Goal: Task Accomplishment & Management: Complete application form

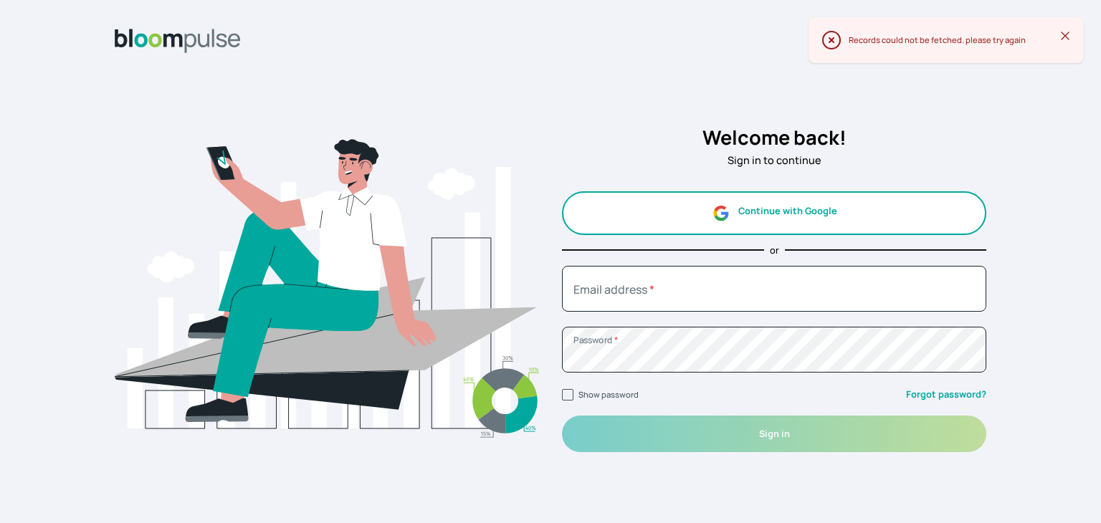
click at [750, 204] on button "Continue with Google" at bounding box center [774, 213] width 424 height 44
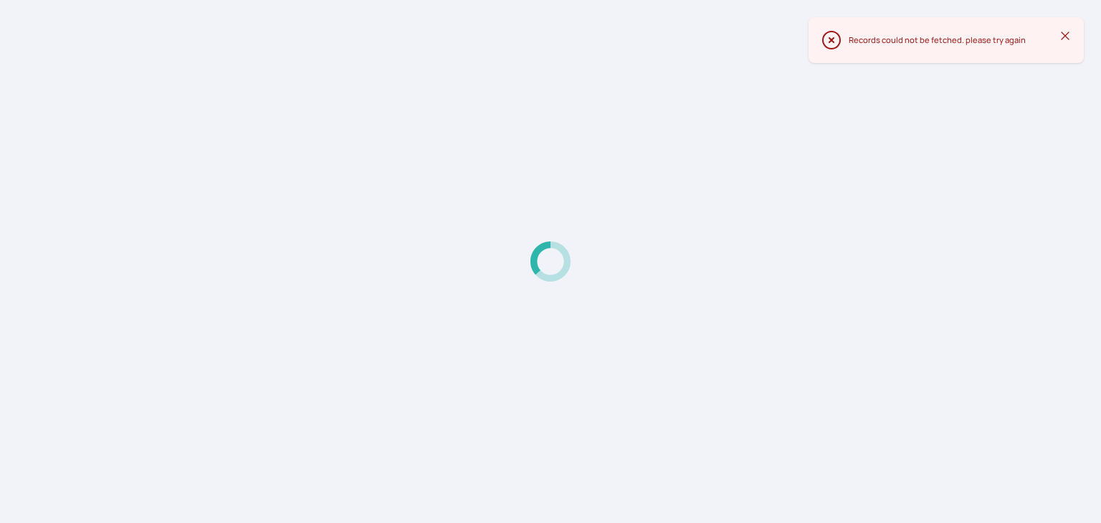
click at [1070, 37] on icon at bounding box center [1065, 36] width 14 height 14
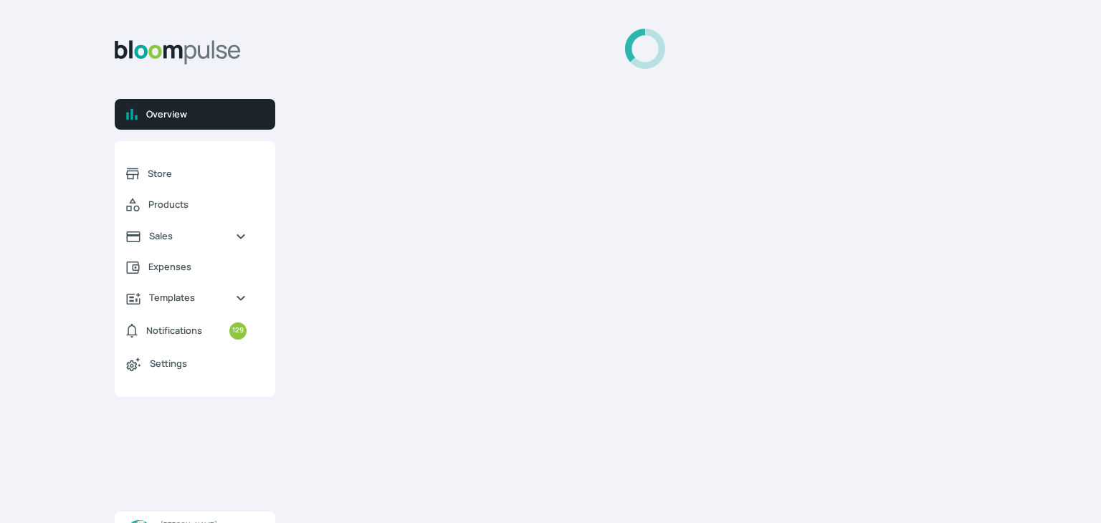
select select "2025"
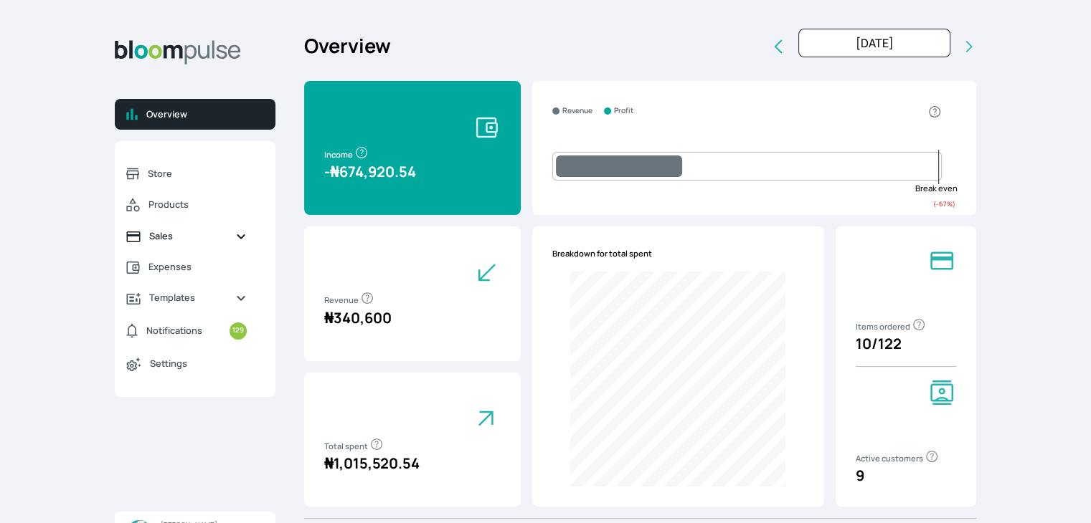
click at [161, 237] on span "Sales" at bounding box center [186, 236] width 75 height 14
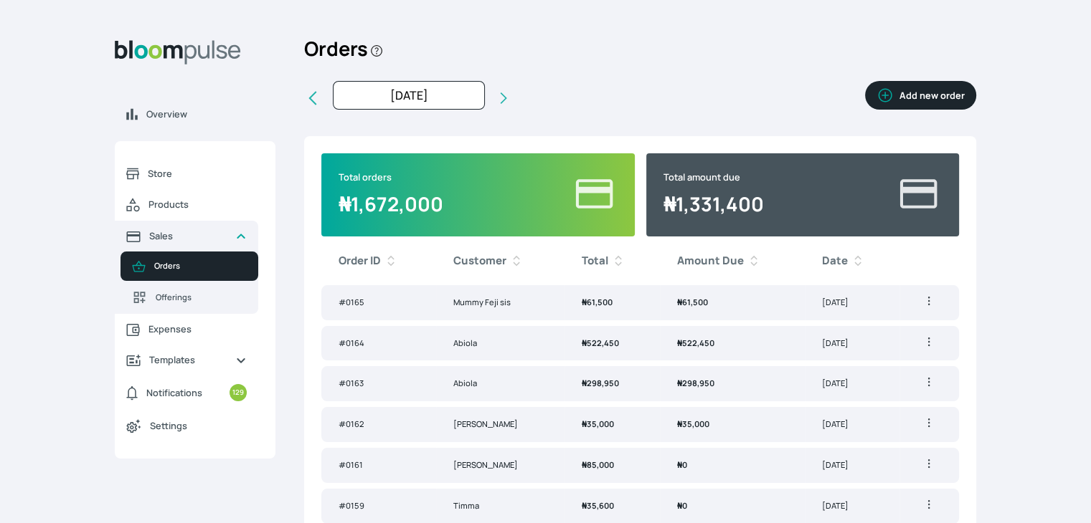
click at [901, 87] on button "Add new order" at bounding box center [920, 95] width 111 height 29
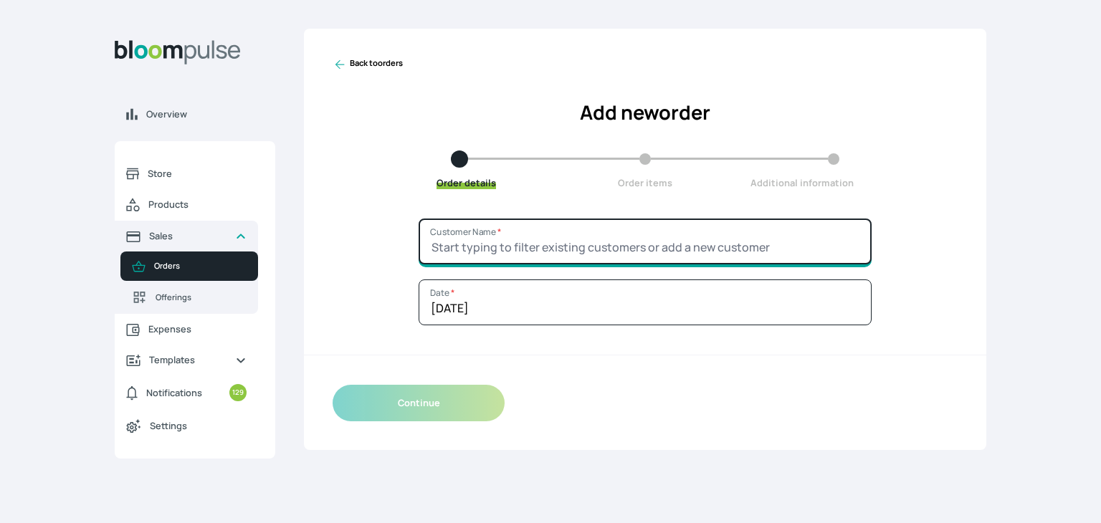
click at [611, 239] on input "Customer Name *" at bounding box center [645, 242] width 453 height 46
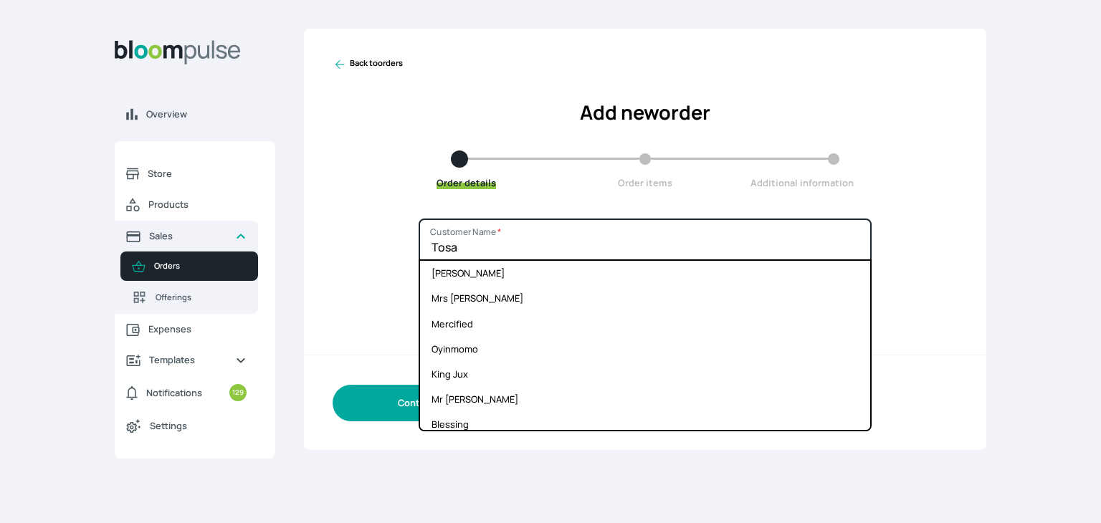
type input "Tosa"
click at [395, 412] on button "Continue" at bounding box center [419, 403] width 172 height 37
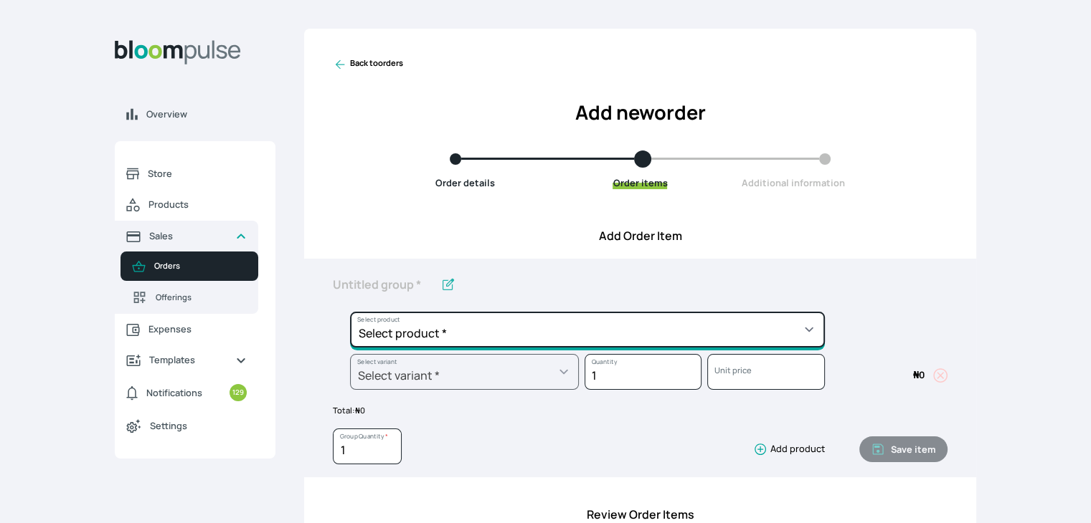
click at [508, 331] on select "Select product * Cake Decoration for 8inches High Chocolate oil based Round Cak…" at bounding box center [587, 330] width 475 height 36
select select "a288c6ae-7a33-4d48-9e4d-feb53a4d1c56"
click at [350, 312] on select "Select product * Cake Decoration for 8inches High Chocolate oil based Round Cak…" at bounding box center [587, 330] width 475 height 36
type input "Pound Round Cake"
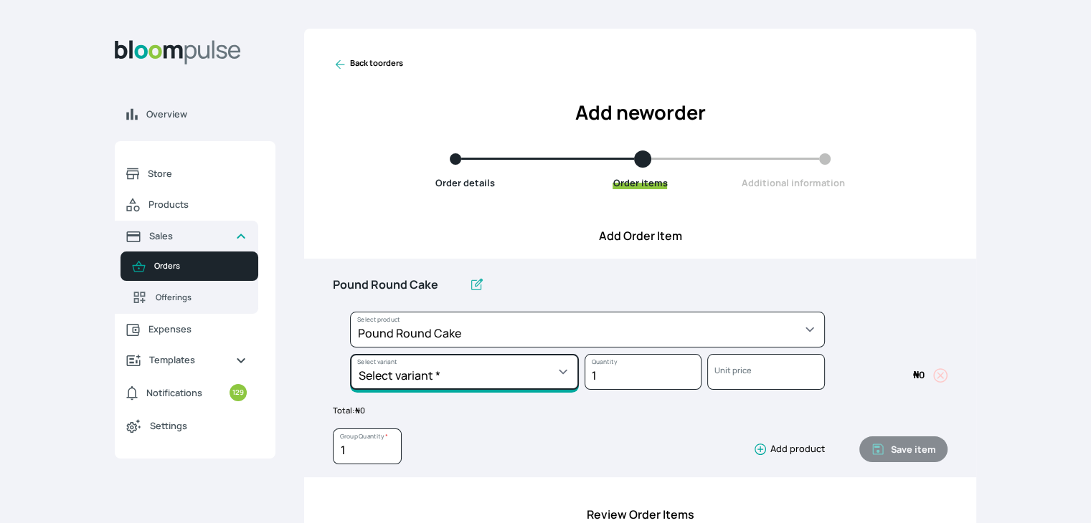
click at [550, 372] on select "Select variant * 10inches 11inches 12inches 13inches 14inches 6inches 7inches 8…" at bounding box center [464, 372] width 229 height 36
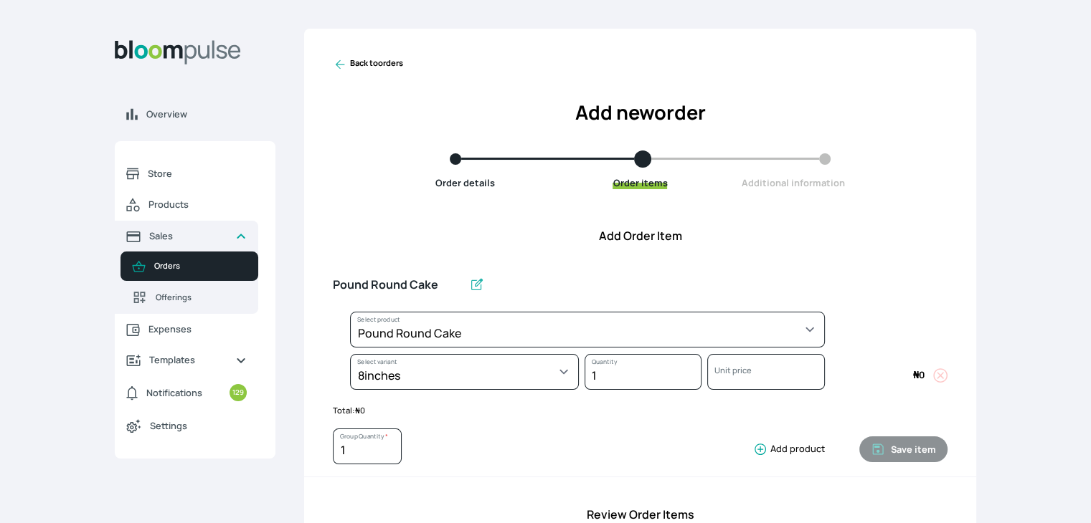
select select "a288c6ae-7a33-4d48-9e4d-feb53a4d1c56"
select select "4fe2a9c9-035d-4f81-9445-33615b141a5d"
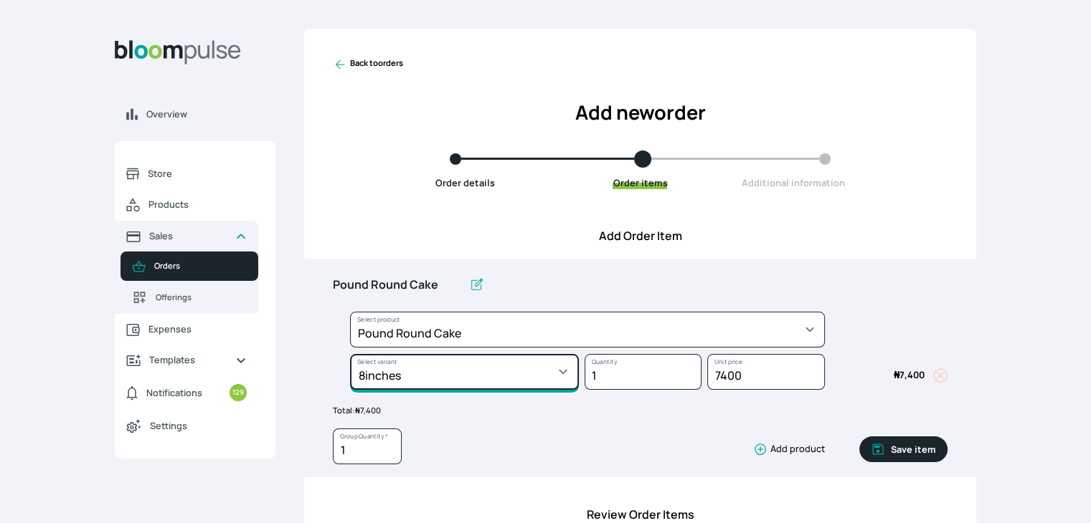
click at [549, 379] on select "Select variant * 10inches 11inches 12inches 13inches 14inches 6inches 7inches 8…" at bounding box center [464, 372] width 229 height 36
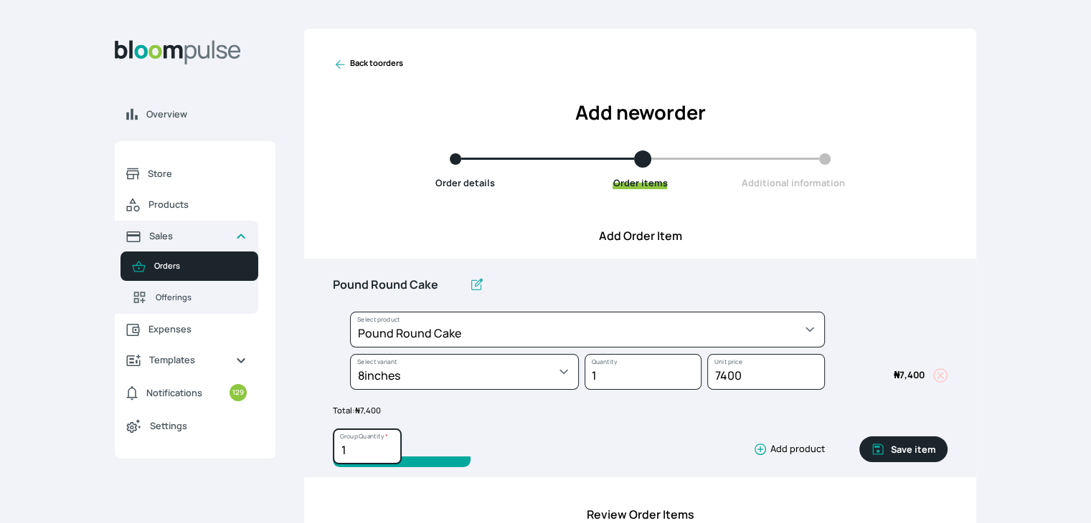
click at [377, 456] on input "1" at bounding box center [367, 447] width 69 height 36
click at [392, 447] on input "2" at bounding box center [367, 447] width 69 height 36
click at [392, 447] on input "3" at bounding box center [367, 447] width 69 height 36
click at [392, 447] on input "4" at bounding box center [367, 447] width 69 height 36
click at [392, 447] on input "5" at bounding box center [367, 447] width 69 height 36
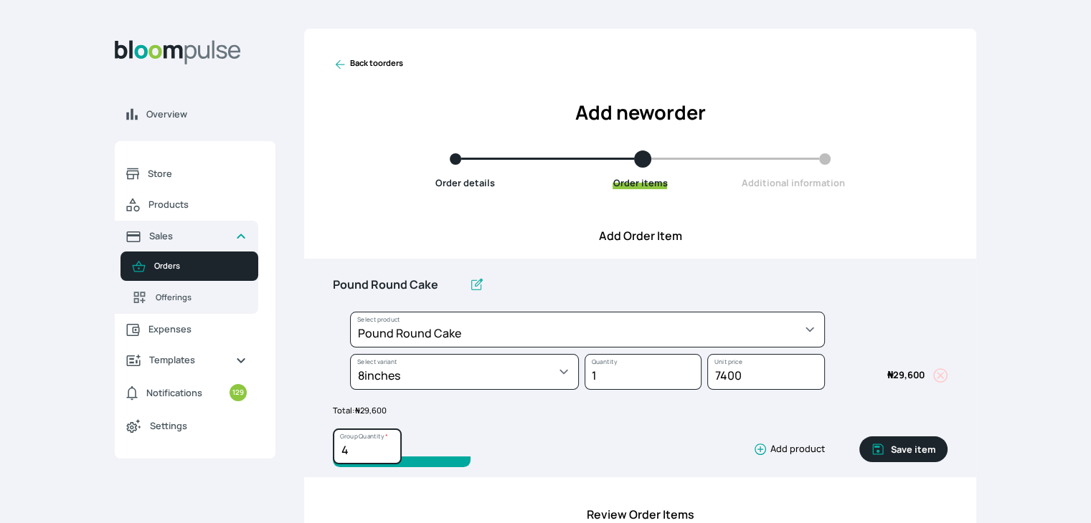
click at [386, 454] on input "4" at bounding box center [367, 447] width 69 height 36
type input "3"
click at [385, 453] on input "3" at bounding box center [367, 447] width 69 height 36
click at [898, 450] on button "Save item" at bounding box center [903, 450] width 88 height 26
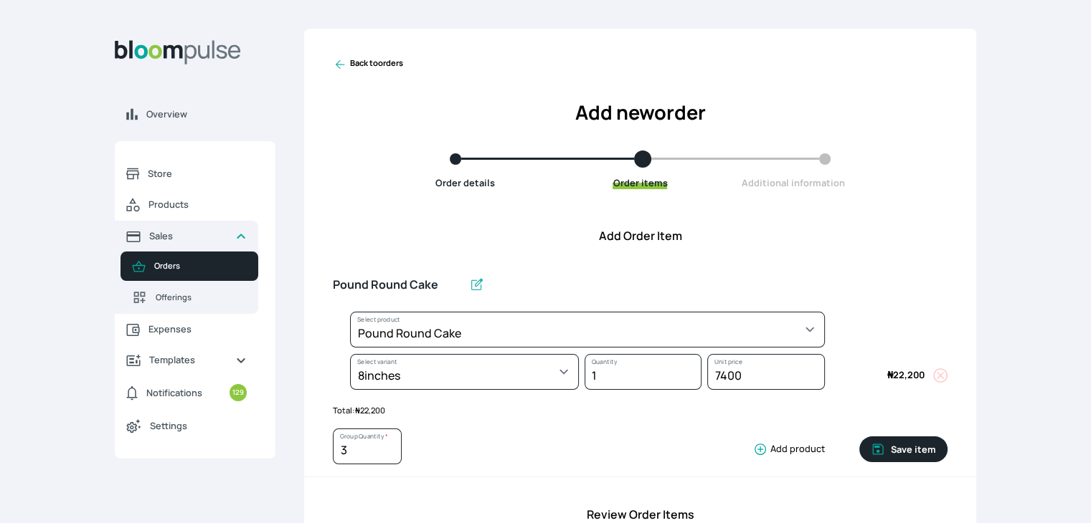
type input "1"
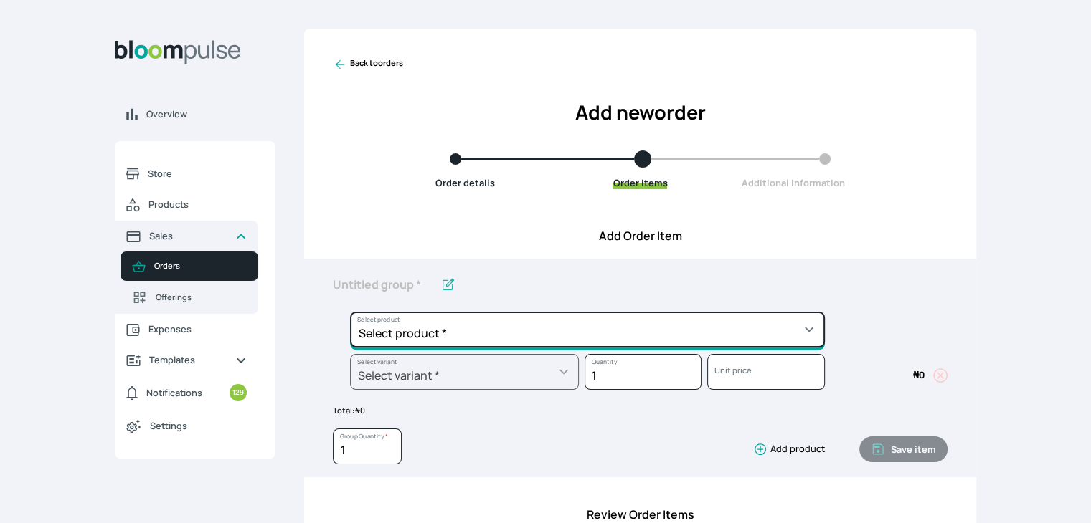
click at [754, 330] on select "Select product * Cake Decoration for 8inches High Chocolate oil based Round Cak…" at bounding box center [587, 330] width 475 height 36
select select "a288c6ae-7a33-4d48-9e4d-feb53a4d1c56"
click at [350, 312] on select "Select product * Cake Decoration for 8inches High Chocolate oil based Round Cak…" at bounding box center [587, 330] width 475 height 36
type input "Pound Round Cake"
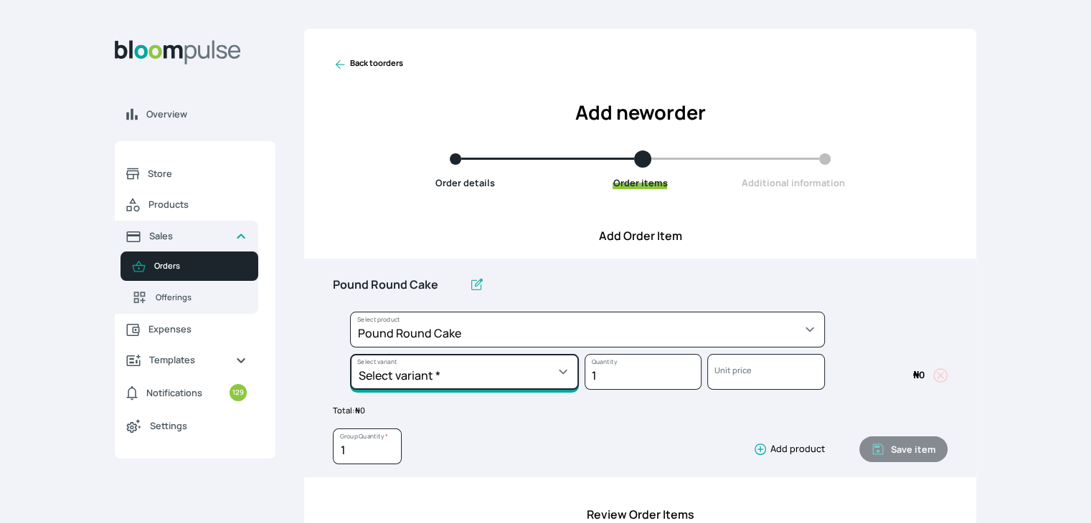
click at [539, 372] on select "Select variant * 10inches 11inches 12inches 13inches 14inches 6inches 7inches 8…" at bounding box center [464, 372] width 229 height 36
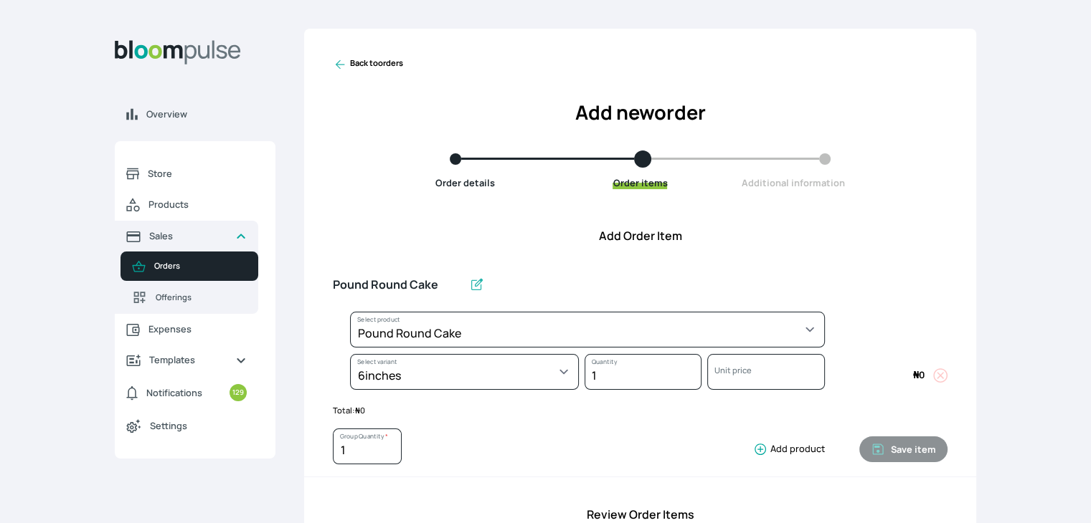
select select "a288c6ae-7a33-4d48-9e4d-feb53a4d1c56"
select select "aea4e495-404d-4082-b042-f4043adda4db"
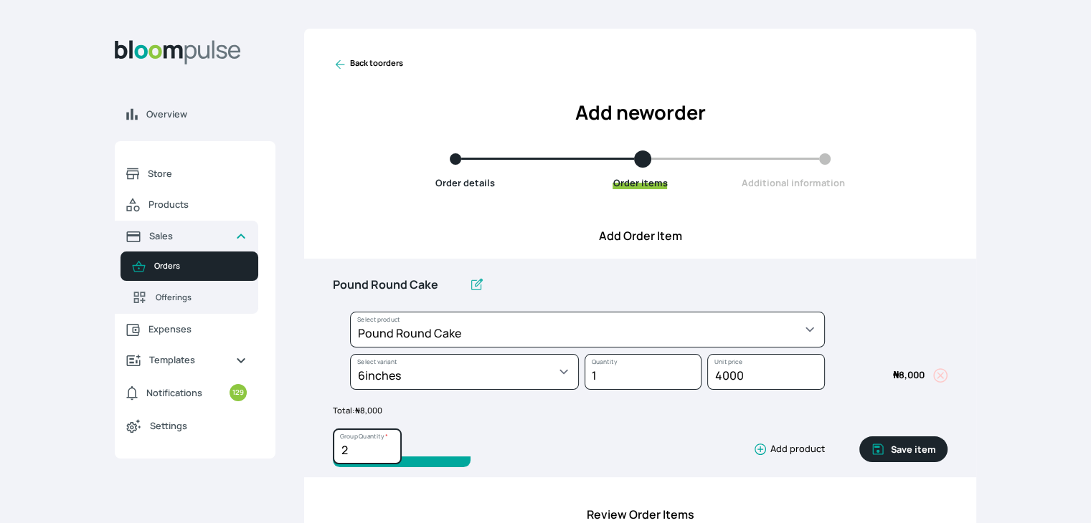
click at [388, 445] on input "2" at bounding box center [367, 447] width 69 height 36
type input "3"
click at [388, 445] on input "3" at bounding box center [367, 447] width 69 height 36
click at [898, 452] on button "Save item" at bounding box center [903, 450] width 88 height 26
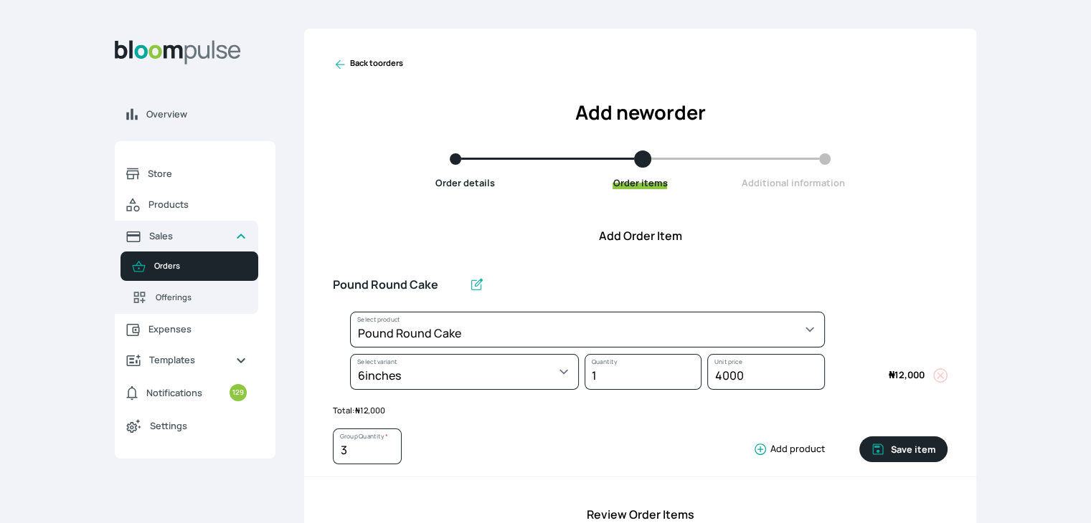
type input "1"
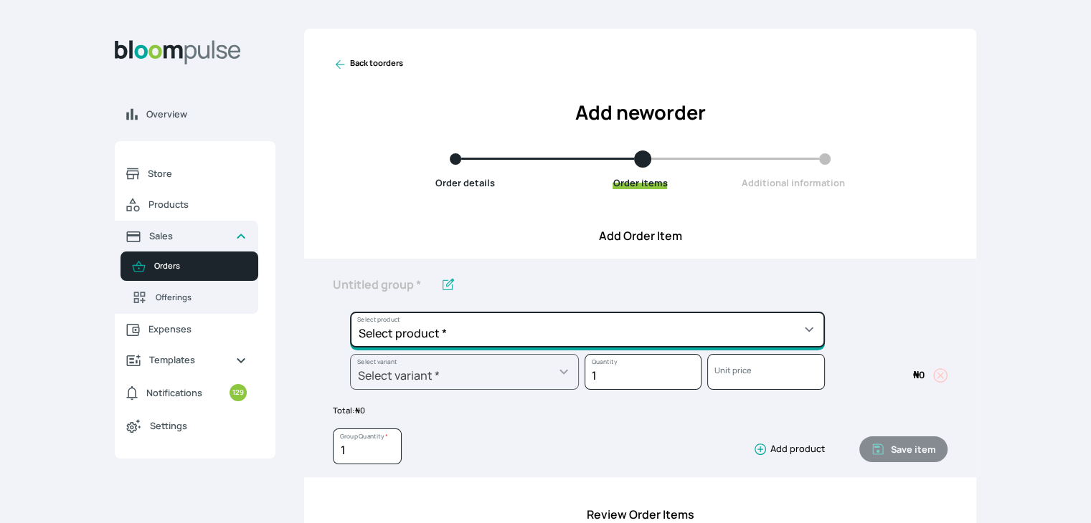
click at [633, 337] on select "Select product * Cake Decoration for 8inches High Chocolate oil based Round Cak…" at bounding box center [587, 330] width 475 height 36
select select "03a9c920-d373-4b55-9805-9de923defabf"
click at [350, 312] on select "Select product * Cake Decoration for 8inches High Chocolate oil based Round Cak…" at bounding box center [587, 330] width 475 height 36
type input "Redvelvet Round Cake"
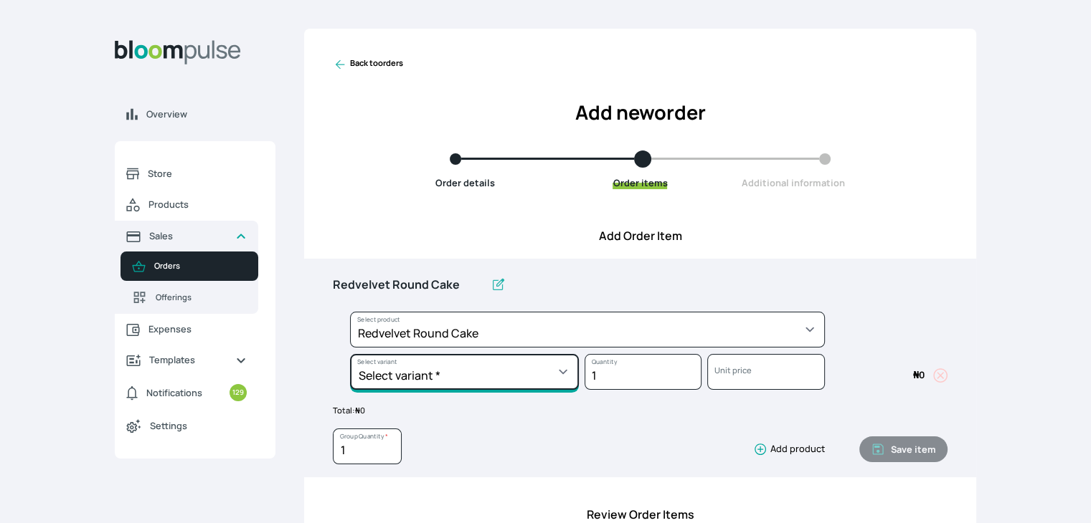
click at [537, 371] on select "Select variant * 10inches 11inches 12inches 13inches 14inches 6inches 7inches 8…" at bounding box center [464, 372] width 229 height 36
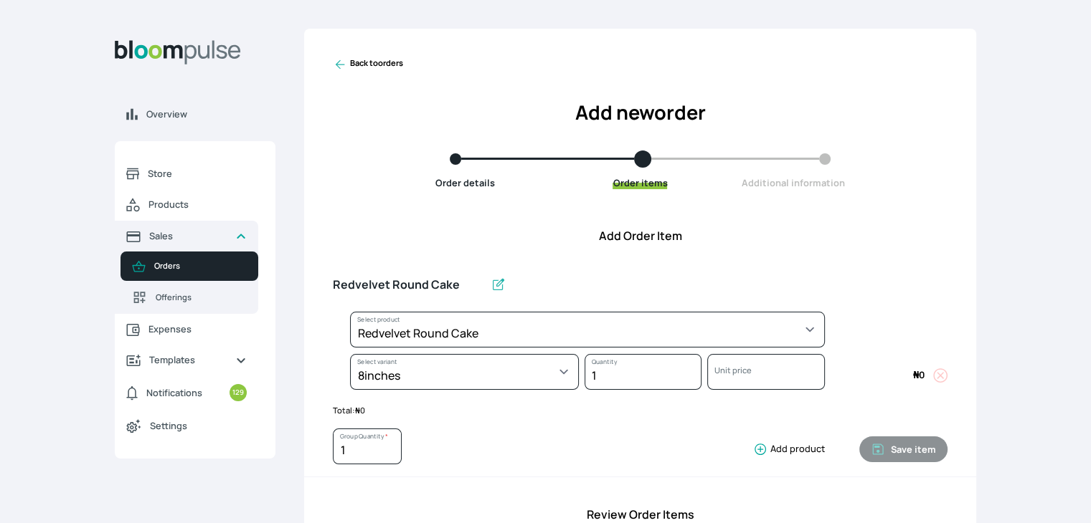
select select "03a9c920-d373-4b55-9805-9de923defabf"
select select "c8b989e3-4ac1-43d8-8950-dfc7c8983fd0"
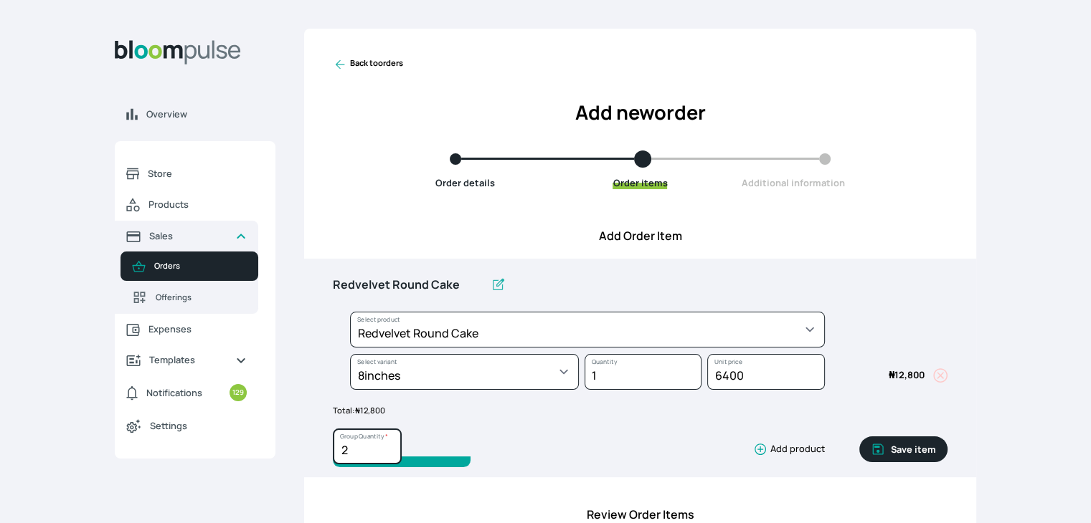
type input "2"
click at [390, 448] on input "2" at bounding box center [367, 447] width 69 height 36
click at [885, 449] on icon "button" at bounding box center [878, 449] width 14 height 14
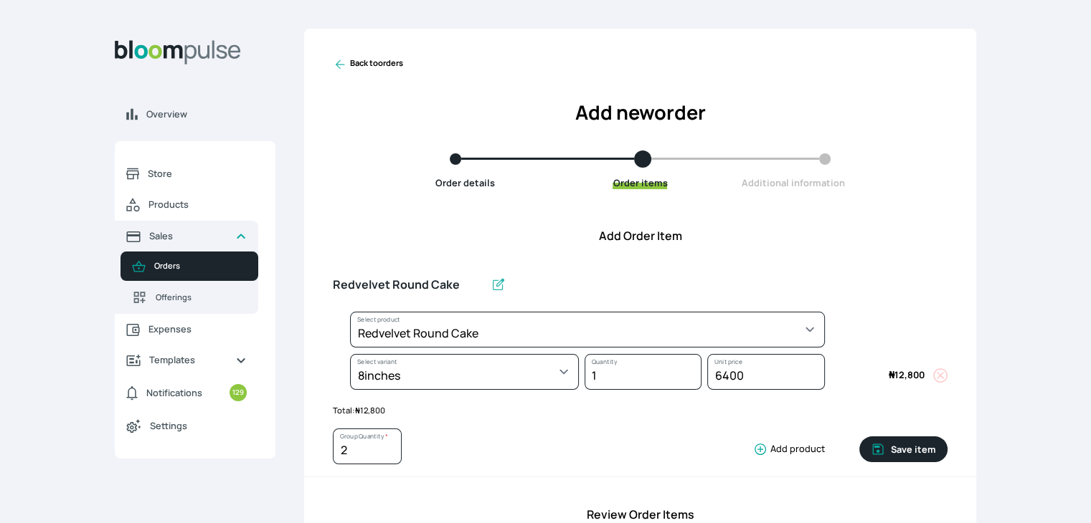
type input "1"
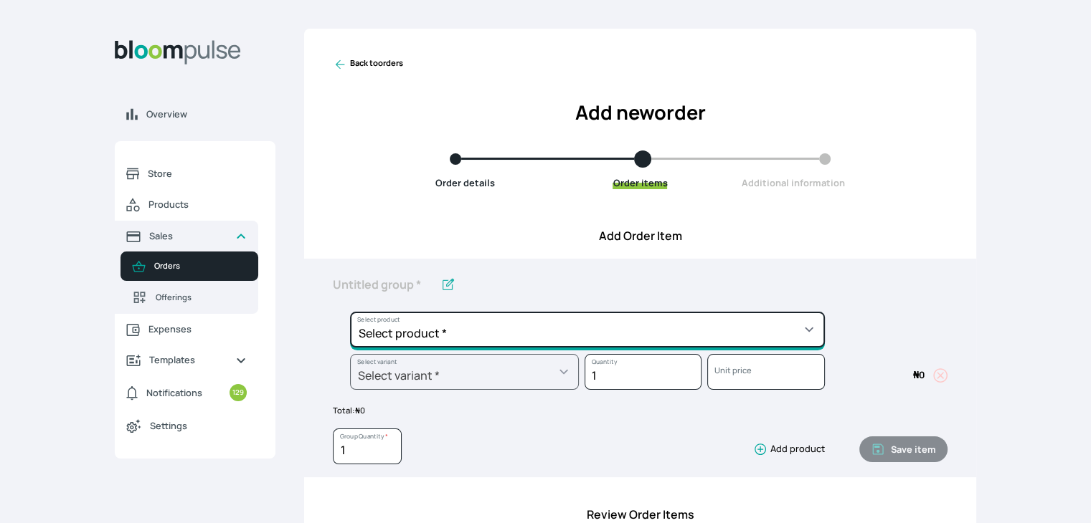
click at [481, 323] on select "Select product * Cake Decoration for 8inches High Chocolate oil based Round Cak…" at bounding box center [587, 330] width 475 height 36
select select "03a9c920-d373-4b55-9805-9de923defabf"
type input "Redvelvet Round Cake"
click at [490, 331] on select "Select product * Cake Decoration for 8inches High Chocolate oil based Round Cak…" at bounding box center [587, 330] width 475 height 36
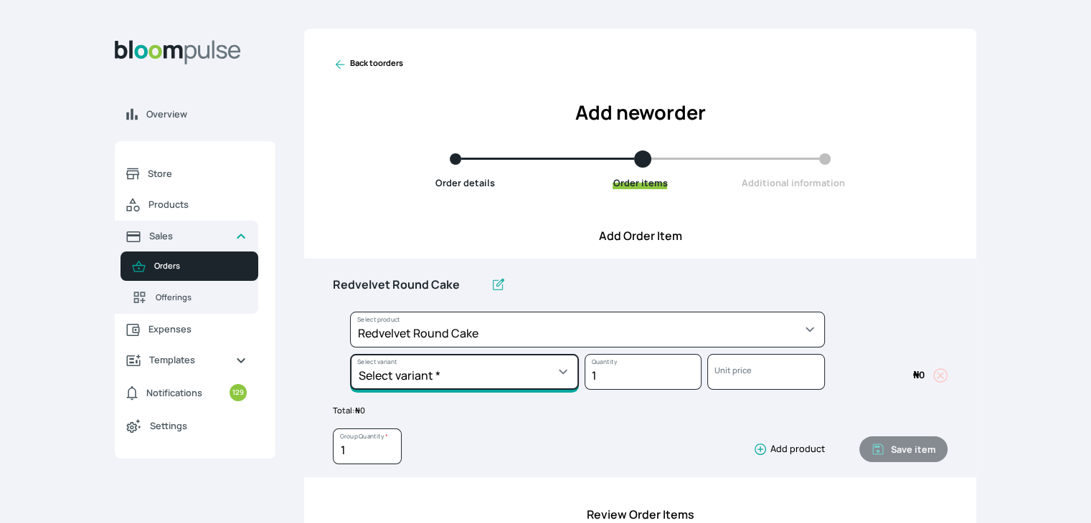
click at [424, 382] on select "Select variant * 10inches 11inches 12inches 13inches 14inches 6inches 7inches 8…" at bounding box center [464, 372] width 229 height 36
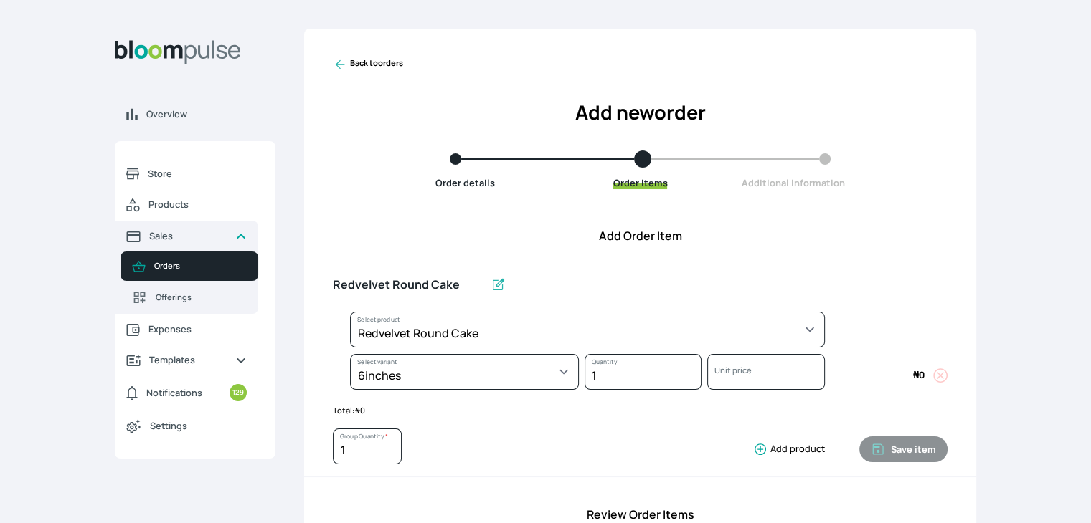
select select "03a9c920-d373-4b55-9805-9de923defabf"
select select "1aaa0133-b16c-4281-9354-ac0a86ea98f8"
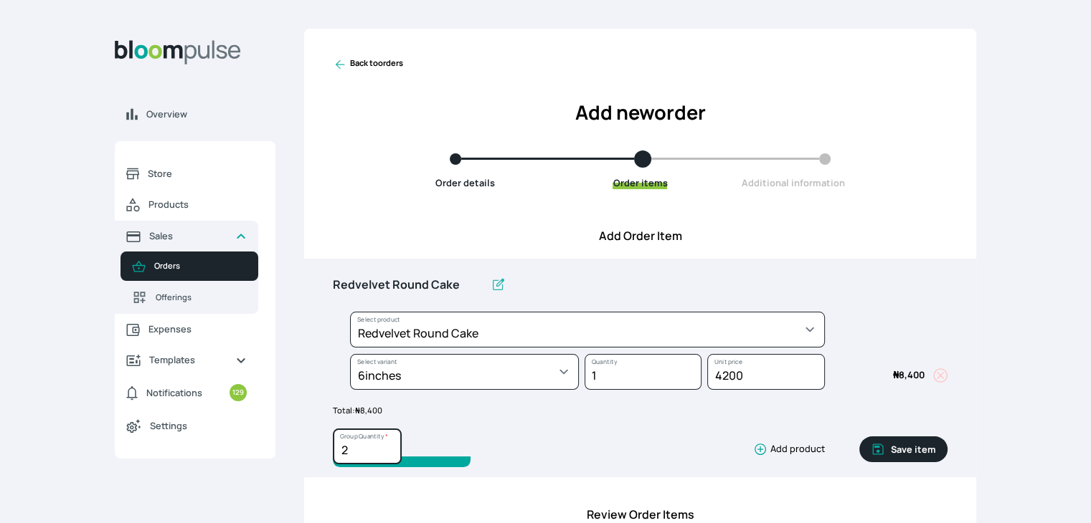
click at [393, 445] on input "2" at bounding box center [367, 447] width 69 height 36
click at [393, 445] on input "3" at bounding box center [367, 447] width 69 height 36
type input "2"
click at [387, 452] on input "2" at bounding box center [367, 447] width 69 height 36
click at [903, 445] on button "Save item" at bounding box center [903, 450] width 88 height 26
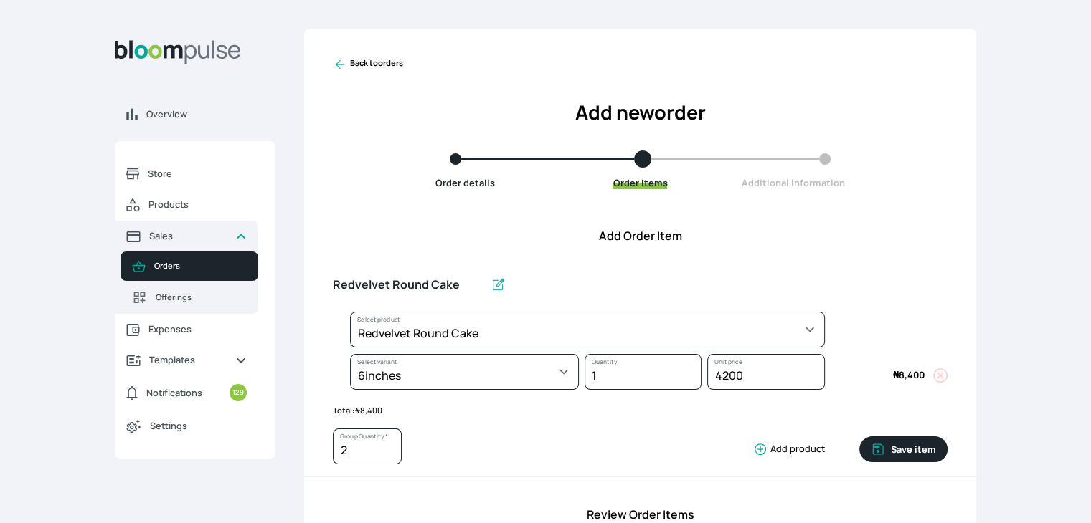
type input "1"
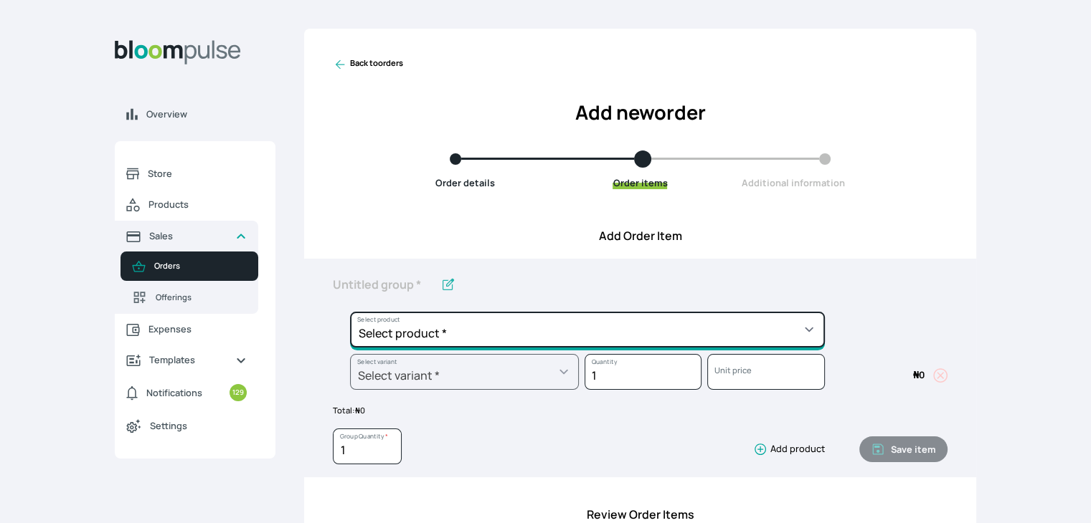
click at [797, 325] on select "Select product * Cake Decoration for 8inches High Chocolate oil based Round Cak…" at bounding box center [587, 330] width 475 height 36
select select "645c6260-b6bb-4351-a585-2a2a1086c83c"
click at [350, 312] on select "Select product * Cake Decoration for 8inches High Chocolate oil based Round Cak…" at bounding box center [587, 330] width 475 height 36
type input "Swiss Meringue Buttercream"
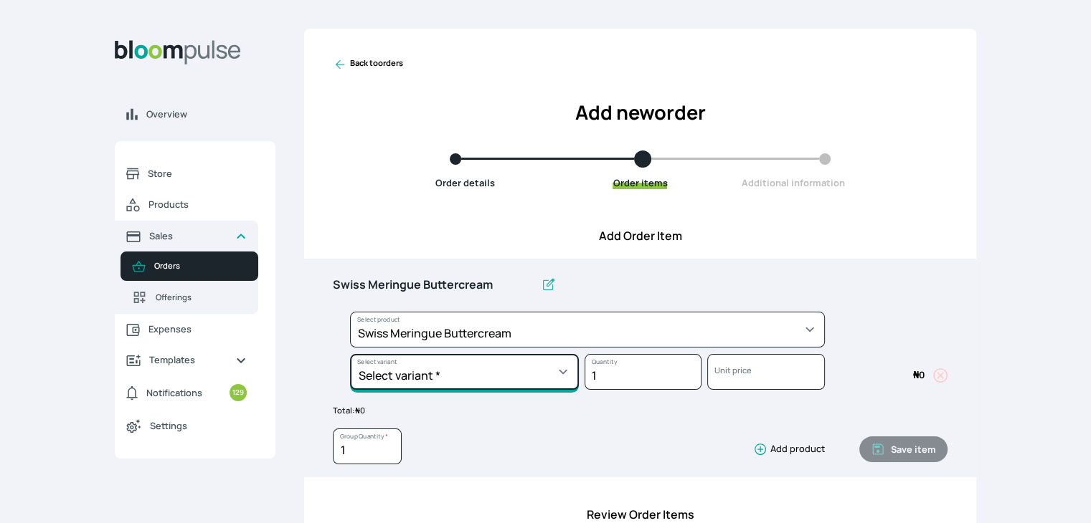
click at [503, 378] on select "Select variant * 1 batch Half batch" at bounding box center [464, 372] width 229 height 36
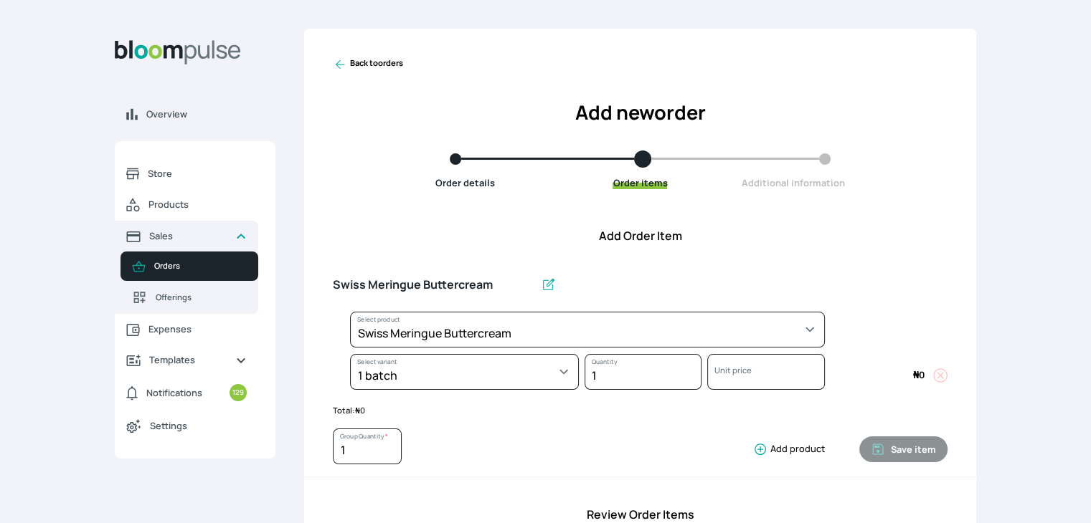
select select "645c6260-b6bb-4351-a585-2a2a1086c83c"
select select "c678bb25-e8eb-455c-a81d-4e3ae4155a32"
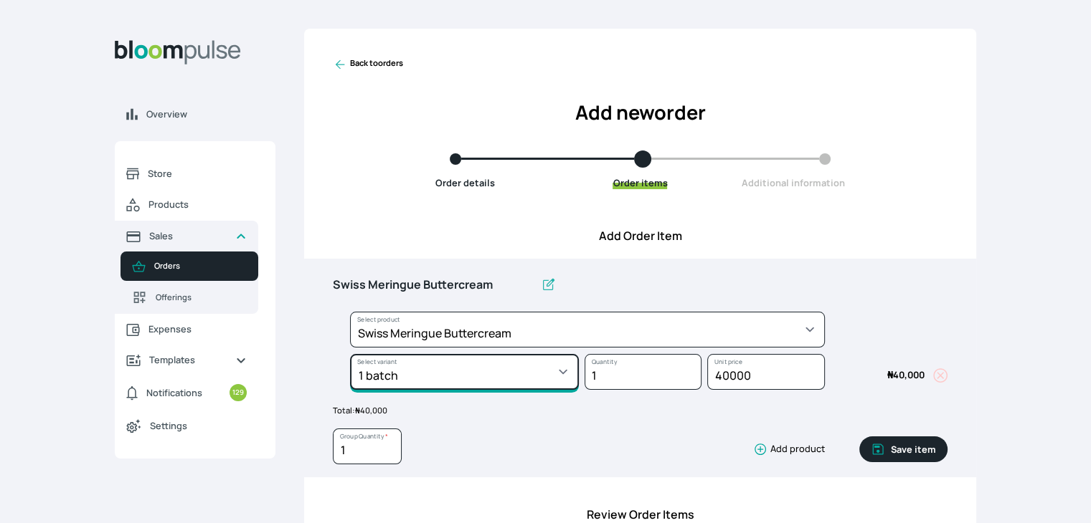
click at [462, 380] on select "Select variant * 1 batch Half batch" at bounding box center [464, 372] width 229 height 36
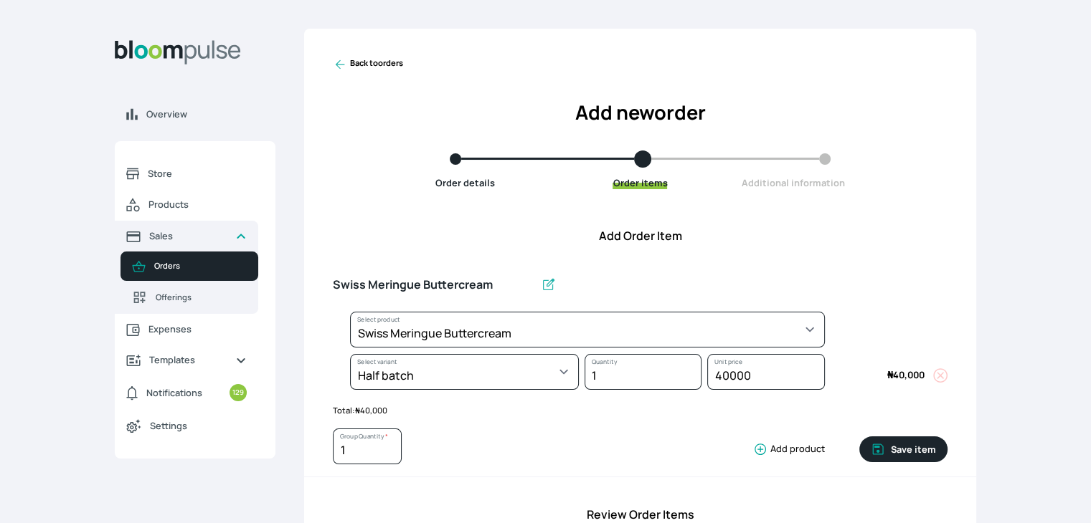
select select "645c6260-b6bb-4351-a585-2a2a1086c83c"
select select "fc7654b8-93b9-411b-9412-103ccf3fe3bb"
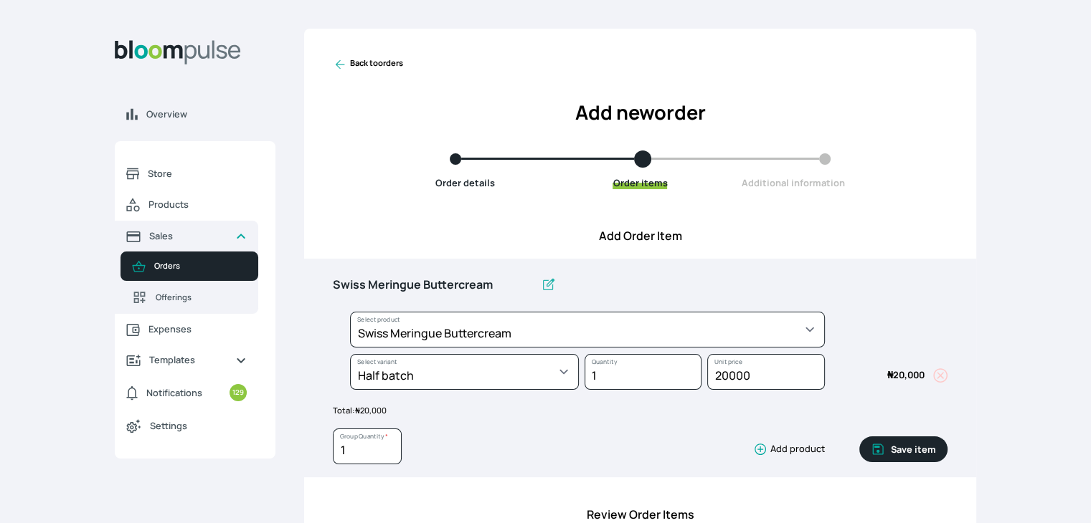
click at [922, 452] on button "Save item" at bounding box center [903, 450] width 88 height 26
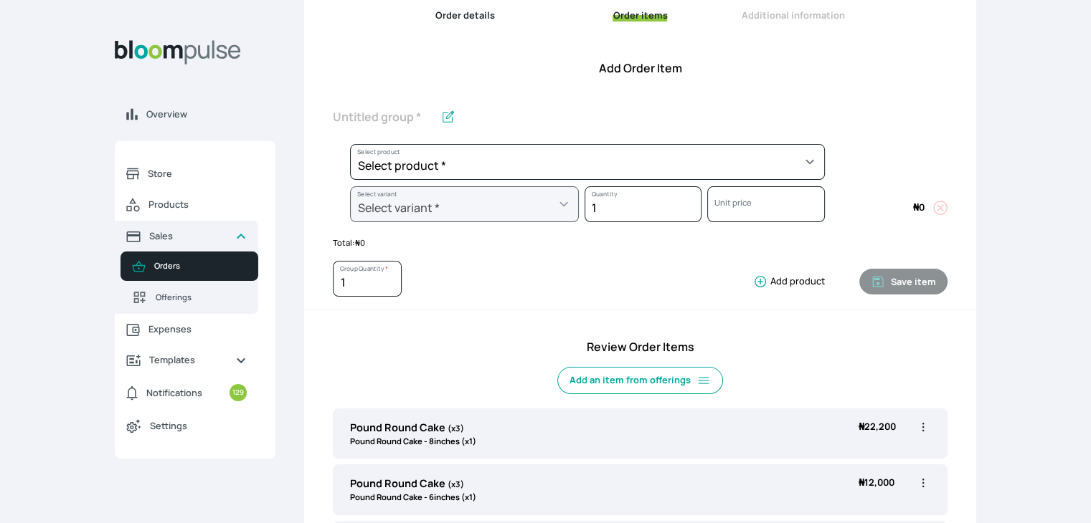
scroll to position [143, 0]
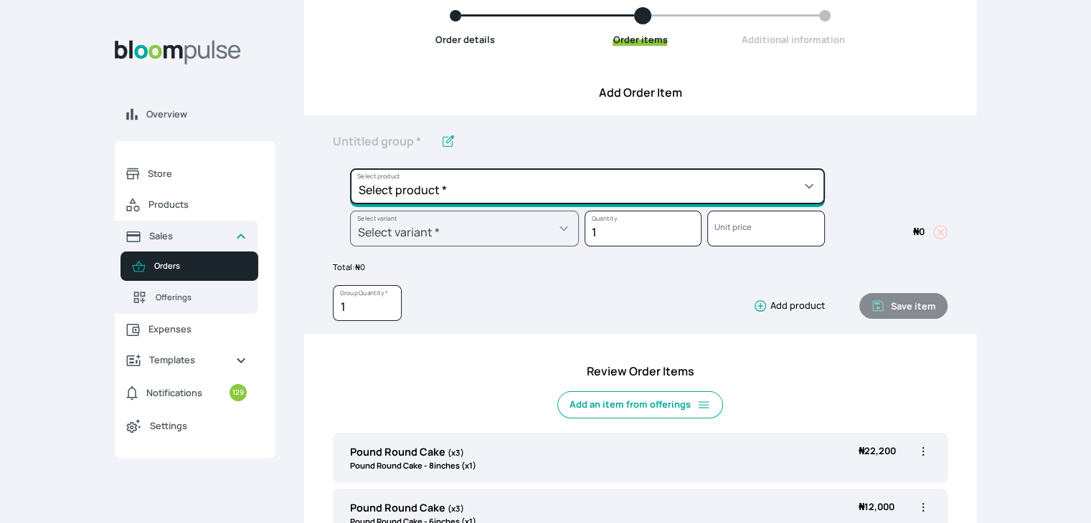
click at [629, 189] on select "Select product * Cake Decoration for 8inches High Chocolate oil based Round Cak…" at bounding box center [587, 187] width 475 height 36
select select "8010db02-07cd-44bd-8936-1cca38eae19c"
click at [350, 169] on select "Select product * Cake Decoration for 8inches High Chocolate oil based Round Cak…" at bounding box center [587, 187] width 475 height 36
type input "Fondant 1 Recipe"
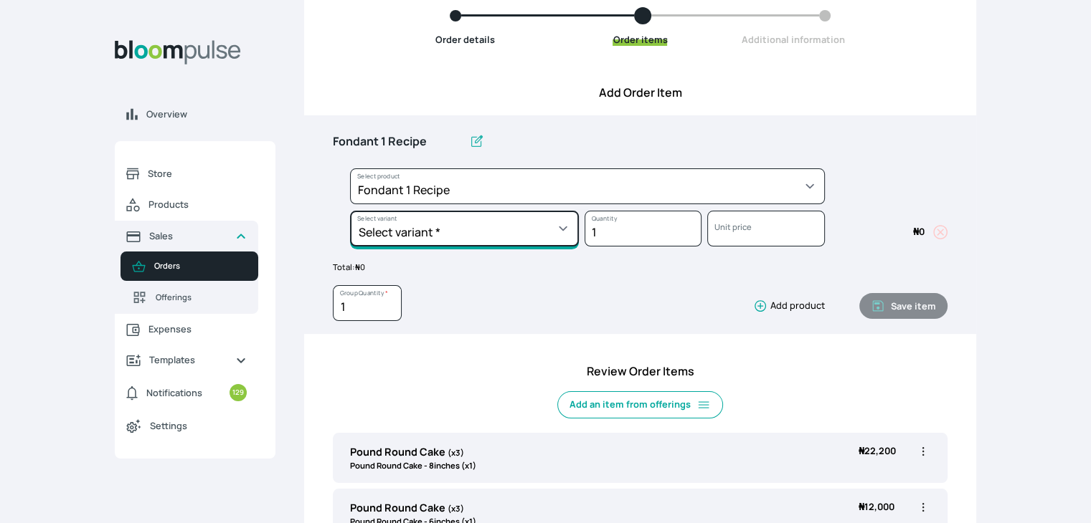
click at [503, 242] on select "Select variant * Regular" at bounding box center [464, 229] width 229 height 36
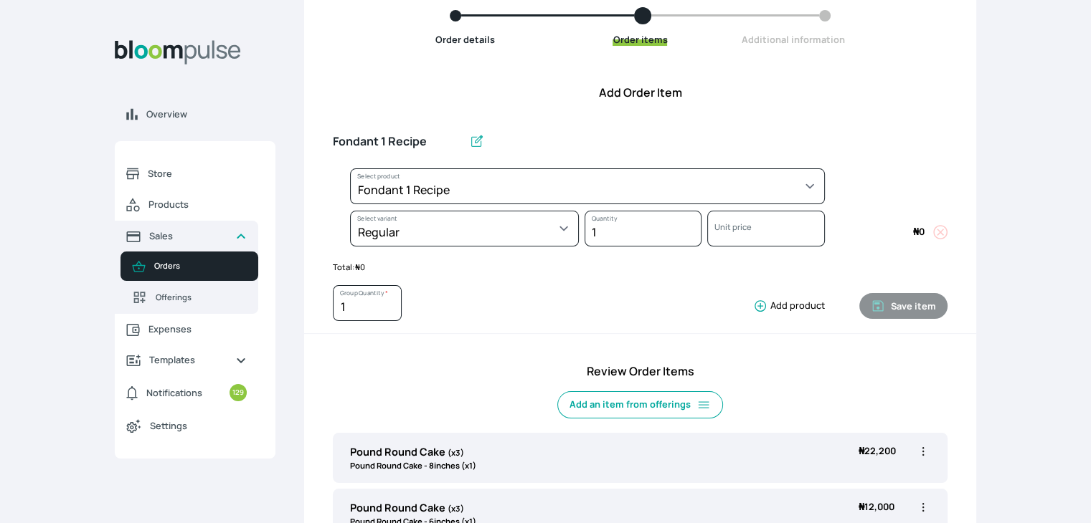
select select "8010db02-07cd-44bd-8936-1cca38eae19c"
select select "42ad62f1-0410-4207-9b65-65b7136d5369"
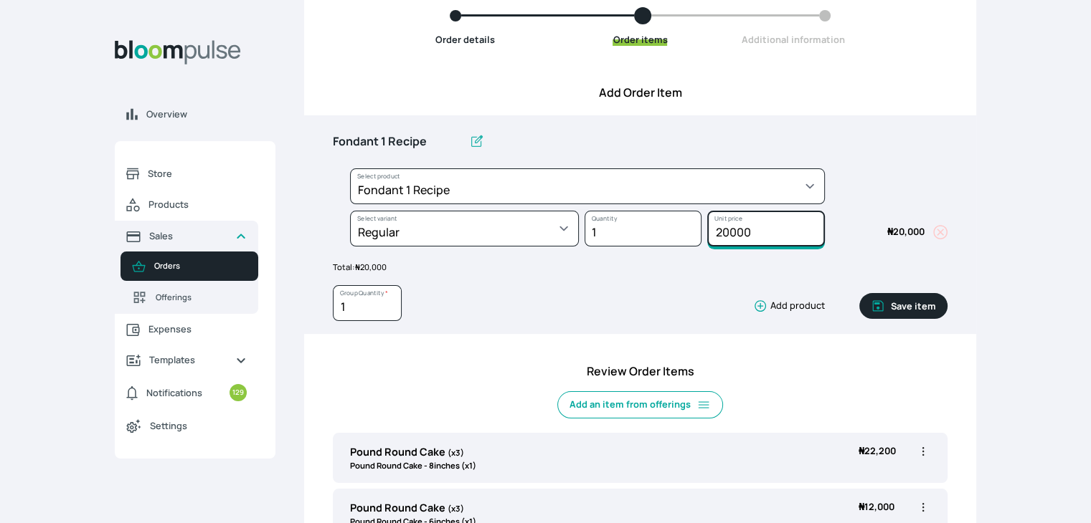
drag, startPoint x: 774, startPoint y: 234, endPoint x: 666, endPoint y: 224, distance: 108.7
click at [666, 224] on div "Select product * Cake Decoration for 8inches High Chocolate oil based Round Cak…" at bounding box center [640, 211] width 615 height 85
type input "15000"
click at [894, 303] on button "Save item" at bounding box center [903, 306] width 88 height 26
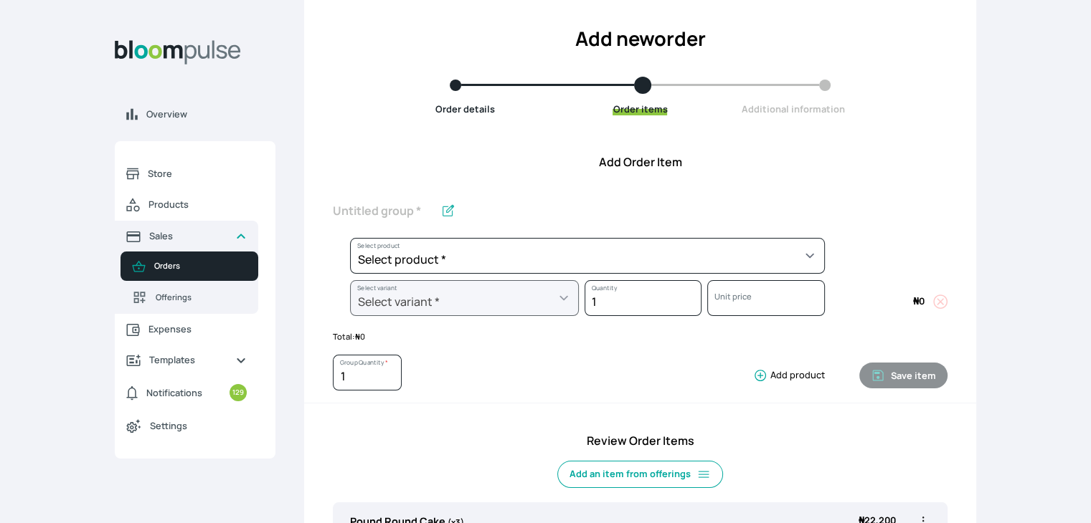
scroll to position [72, 0]
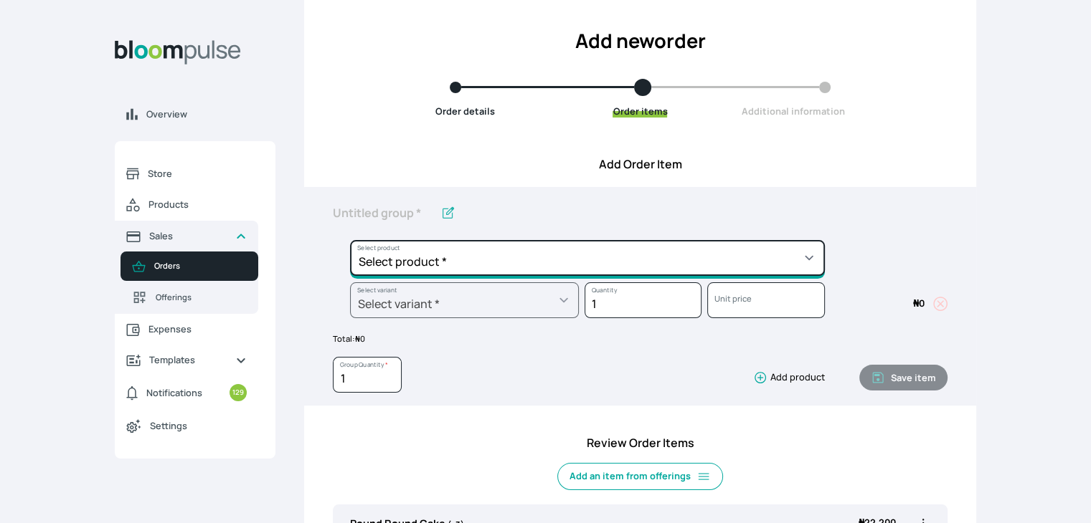
click at [670, 256] on select "Select product * Cake Decoration for 8inches High Chocolate oil based Round Cak…" at bounding box center [587, 258] width 475 height 36
select select "023b730d-bc46-477e-b7f7-d3522e7f455b"
click at [350, 240] on select "Select product * Cake Decoration for 8inches High Chocolate oil based Round Cak…" at bounding box center [587, 258] width 475 height 36
type input "Cake Decoration for 8inches High"
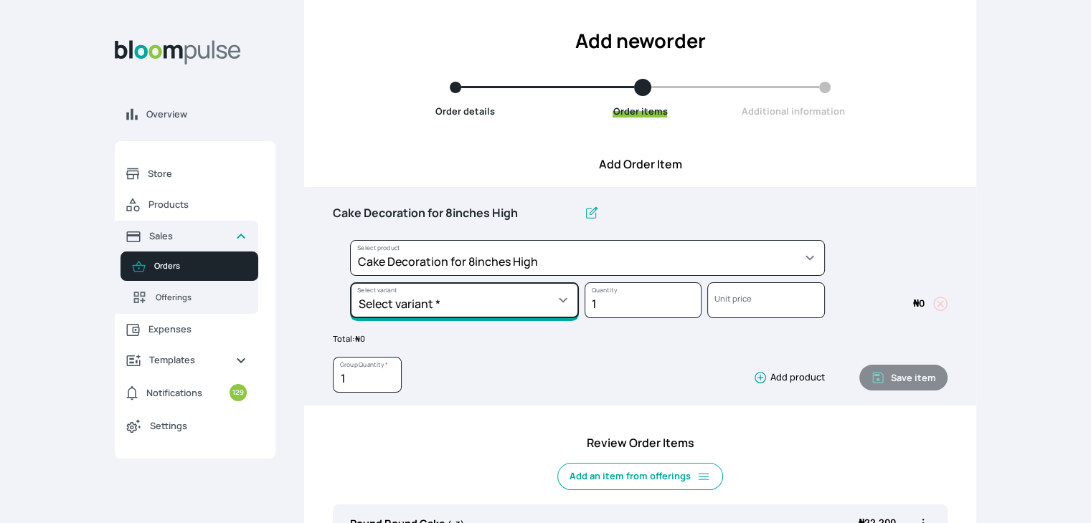
click at [528, 294] on select "Select variant * Basic Complex Regular" at bounding box center [464, 301] width 229 height 36
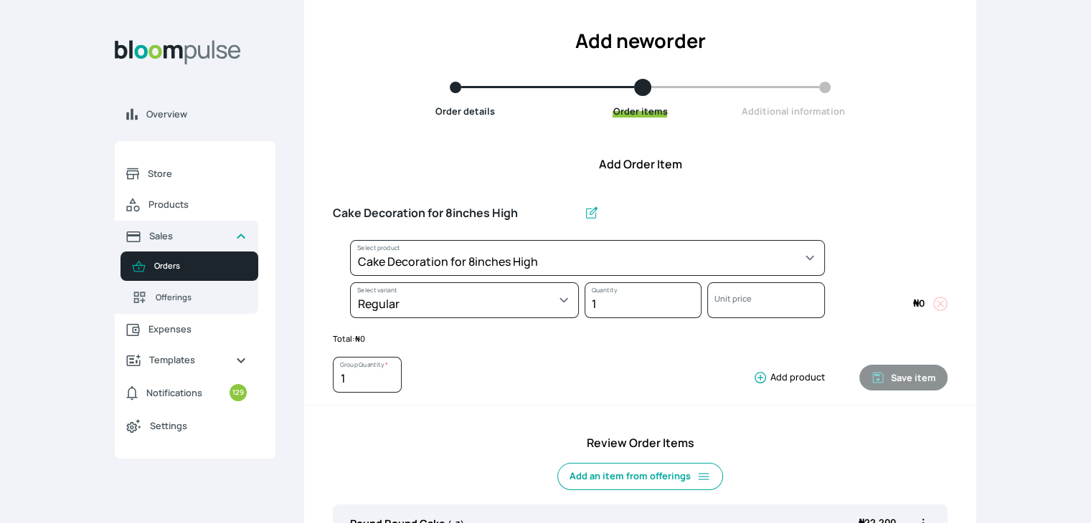
select select "023b730d-bc46-477e-b7f7-d3522e7f455b"
select select "13dbb06e-f851-45db-a0d6-3609ea7c0f11"
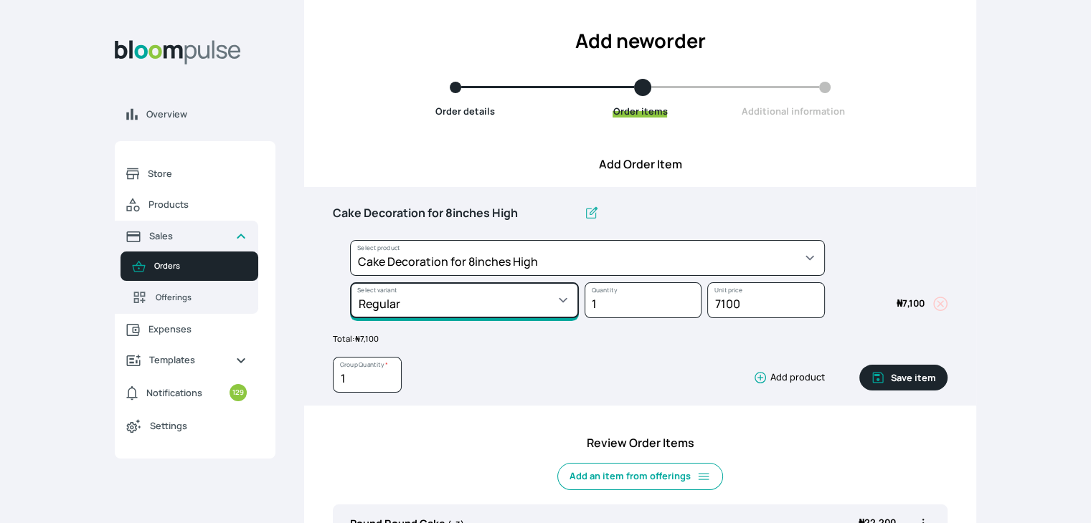
click at [486, 302] on select "Select variant * Basic Complex Regular" at bounding box center [464, 301] width 229 height 36
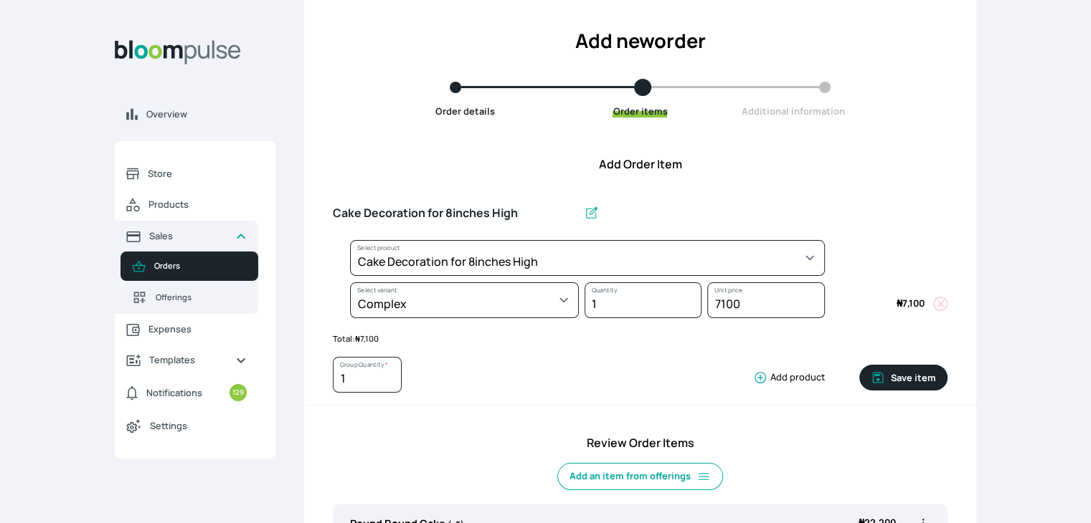
select select "023b730d-bc46-477e-b7f7-d3522e7f455b"
select select "dbb9cdde-0e9e-4f5c-891f-81d6220c5e38"
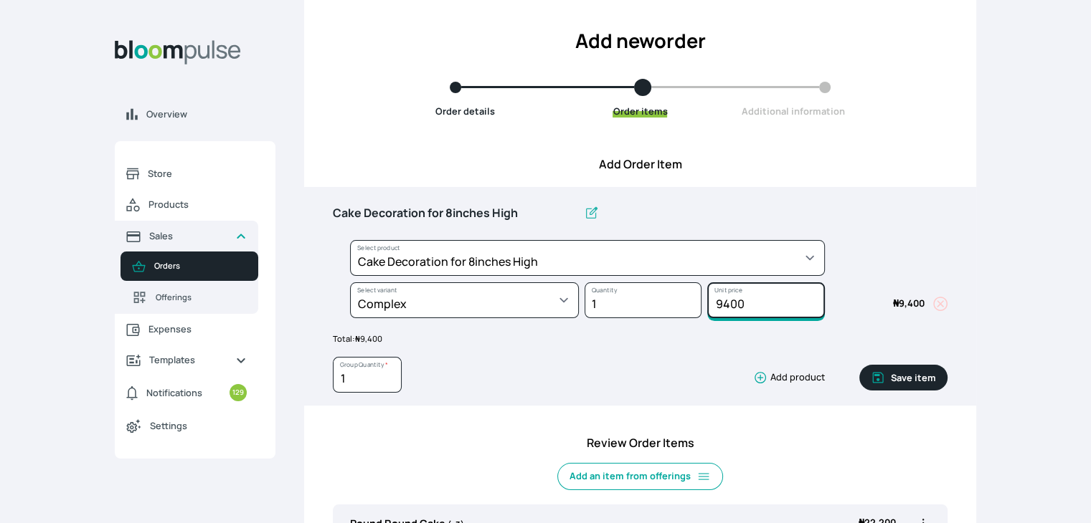
drag, startPoint x: 766, startPoint y: 308, endPoint x: 668, endPoint y: 306, distance: 98.2
click at [668, 306] on div "Select product * Cake Decoration for 8inches High Chocolate oil based Round Cak…" at bounding box center [640, 282] width 615 height 85
type input "20000"
click at [914, 375] on button "Save item" at bounding box center [903, 378] width 88 height 26
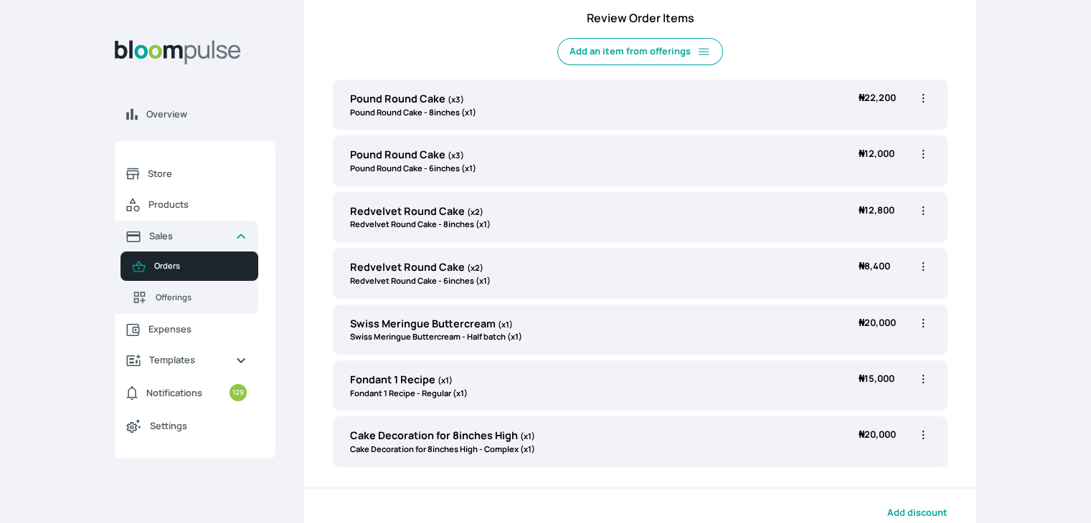
scroll to position [434, 0]
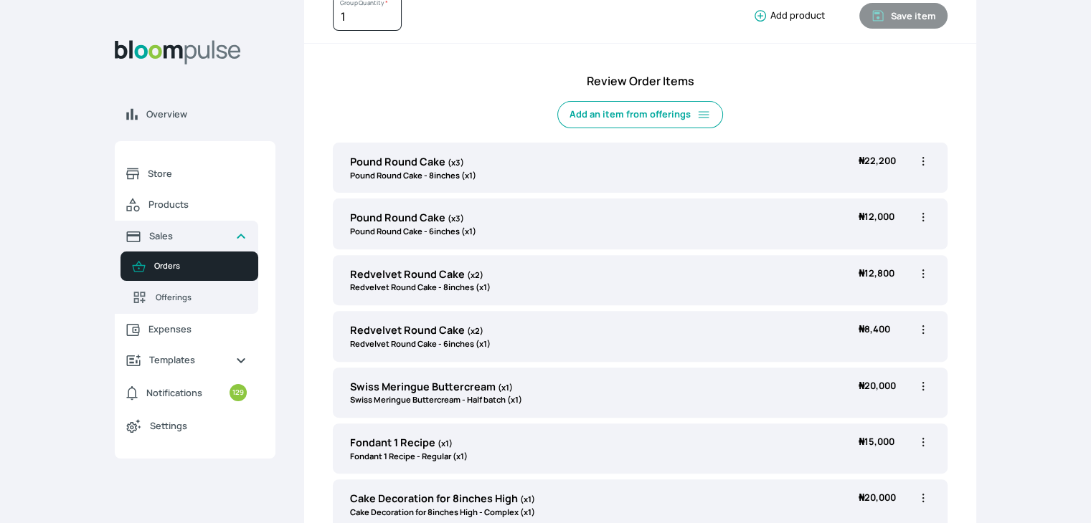
click at [921, 219] on icon "button" at bounding box center [923, 217] width 14 height 14
click at [870, 250] on span "Edit" at bounding box center [866, 247] width 103 height 14
type input "Pound Round Cake"
type input "3"
select select "a288c6ae-7a33-4d48-9e4d-feb53a4d1c56"
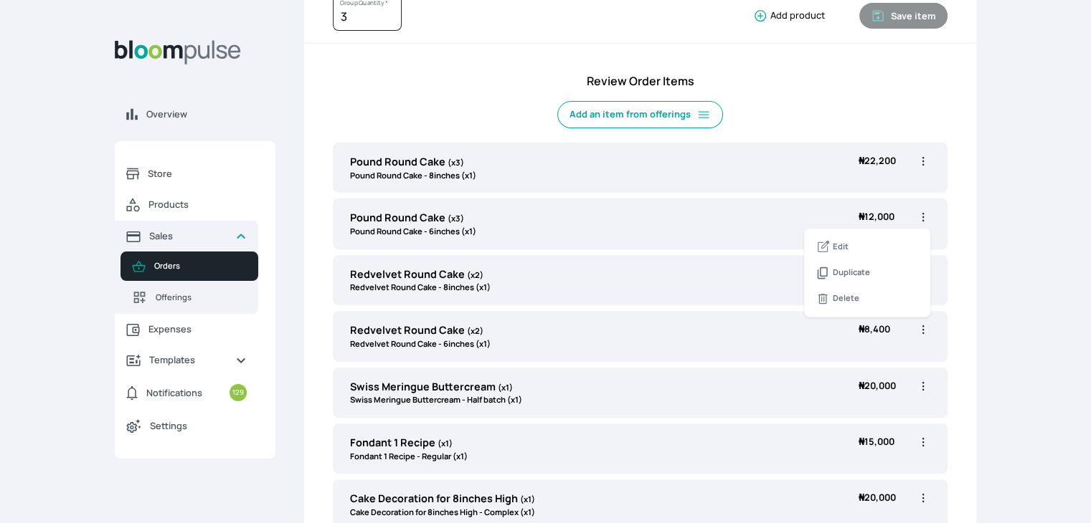
select select "aea4e495-404d-4082-b042-f4043adda4db"
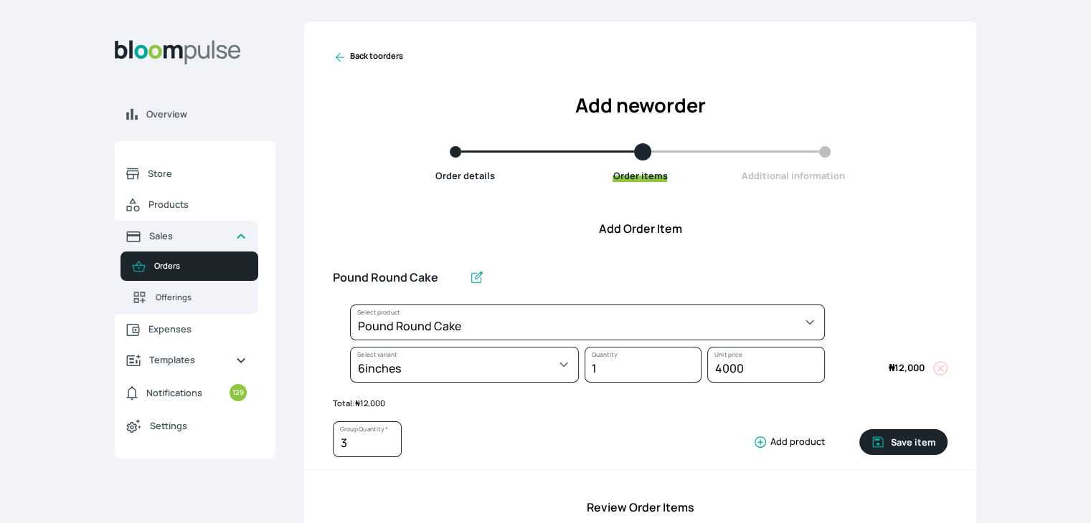
scroll to position [4, 0]
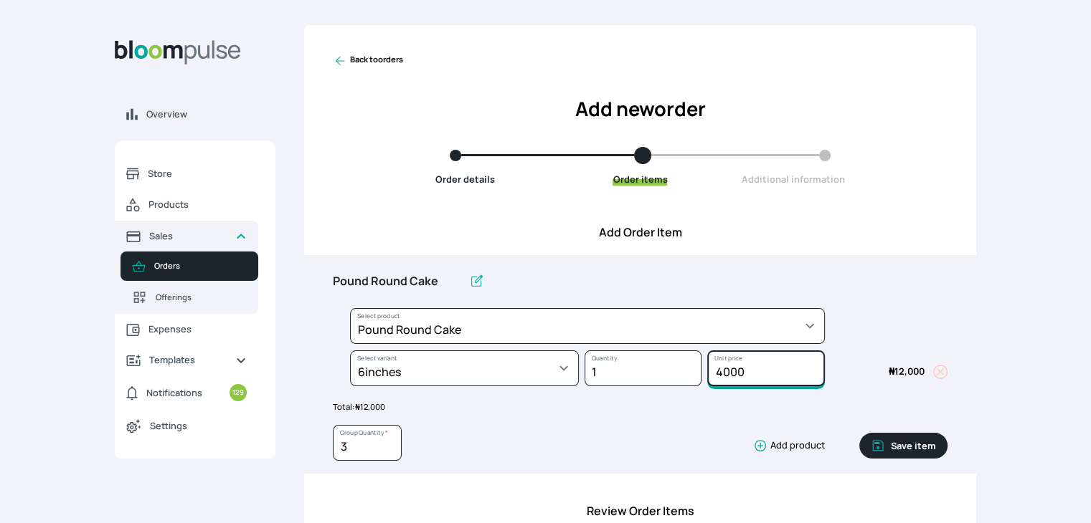
drag, startPoint x: 754, startPoint y: 372, endPoint x: 725, endPoint y: 374, distance: 29.5
click at [725, 374] on input "4000" at bounding box center [765, 369] width 117 height 36
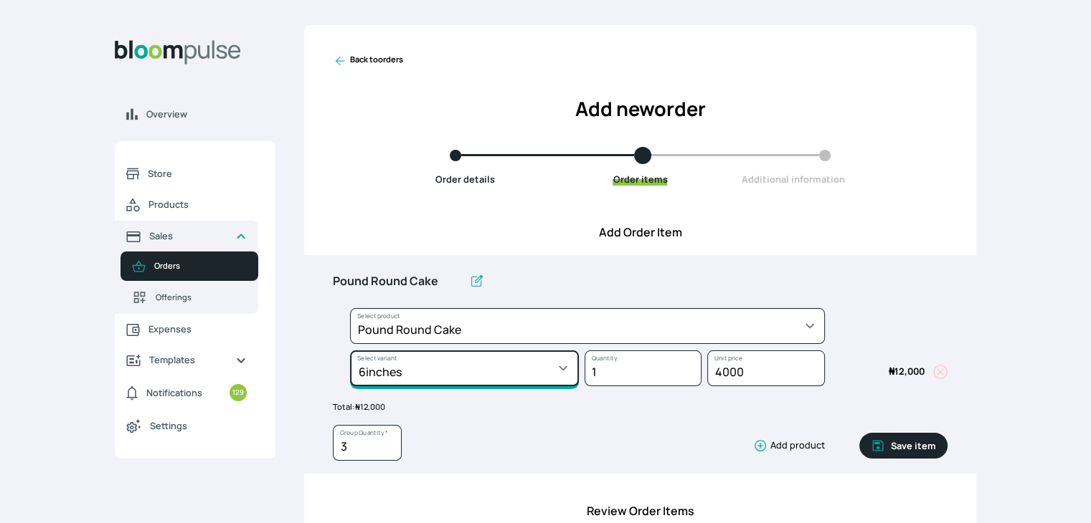
click at [528, 359] on select "Select variant * 10inches 11inches 12inches 13inches 14inches 6inches 7inches 8…" at bounding box center [464, 369] width 229 height 36
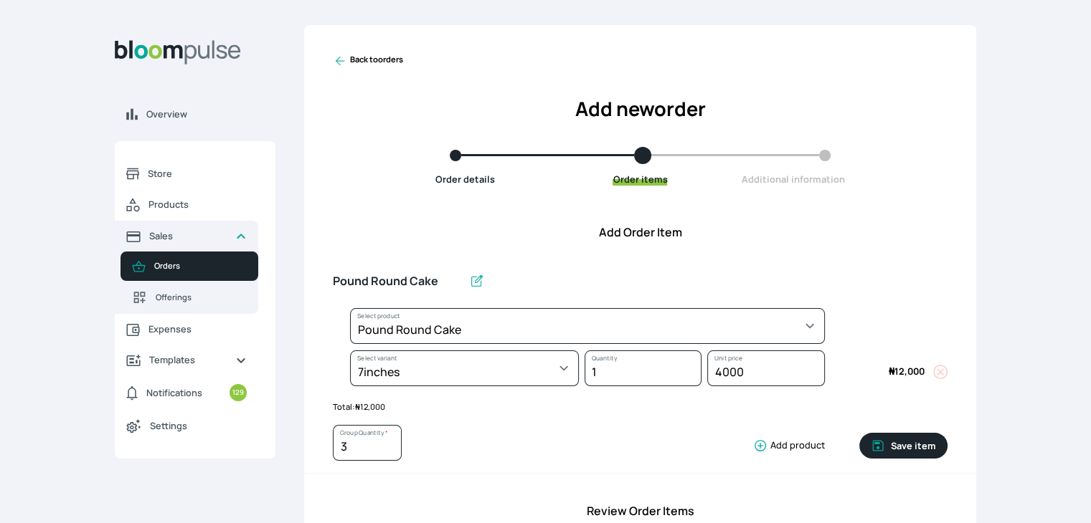
select select "a288c6ae-7a33-4d48-9e4d-feb53a4d1c56"
select select "19adb593-9bfa-4aca-8e71-2a95c6368711"
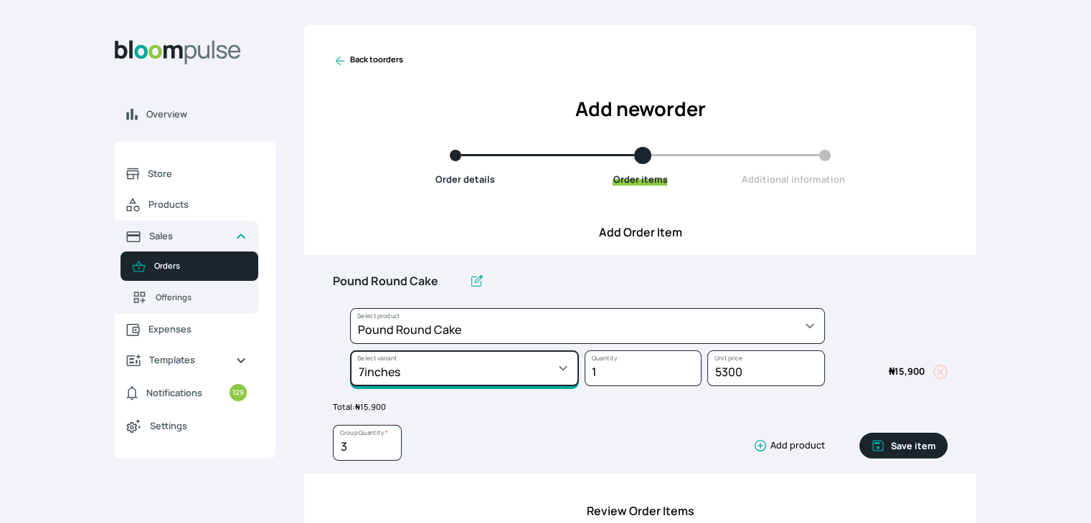
click at [539, 370] on select "Select variant * 10inches 11inches 12inches 13inches 14inches 6inches 7inches 8…" at bounding box center [464, 369] width 229 height 36
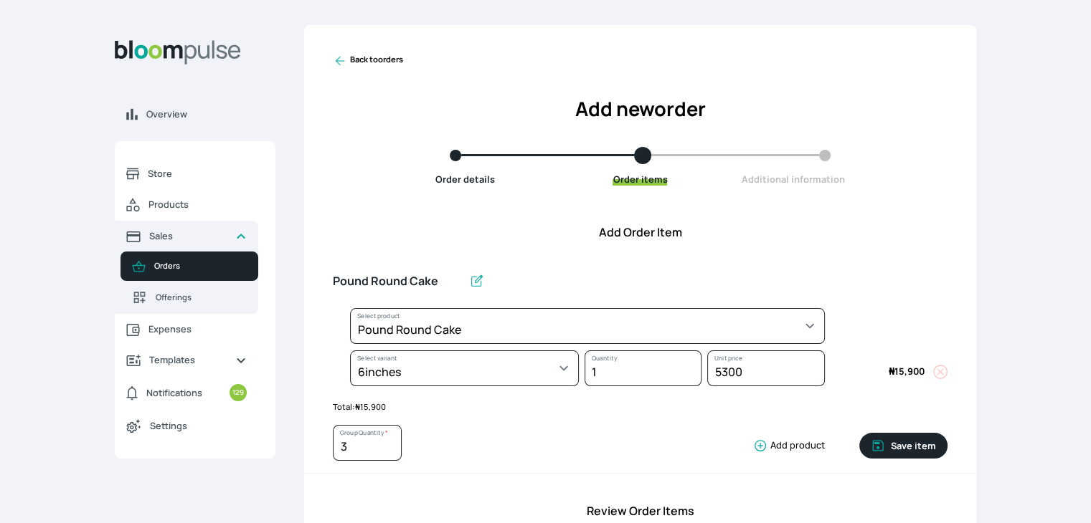
select select "a288c6ae-7a33-4d48-9e4d-feb53a4d1c56"
select select "aea4e495-404d-4082-b042-f4043adda4db"
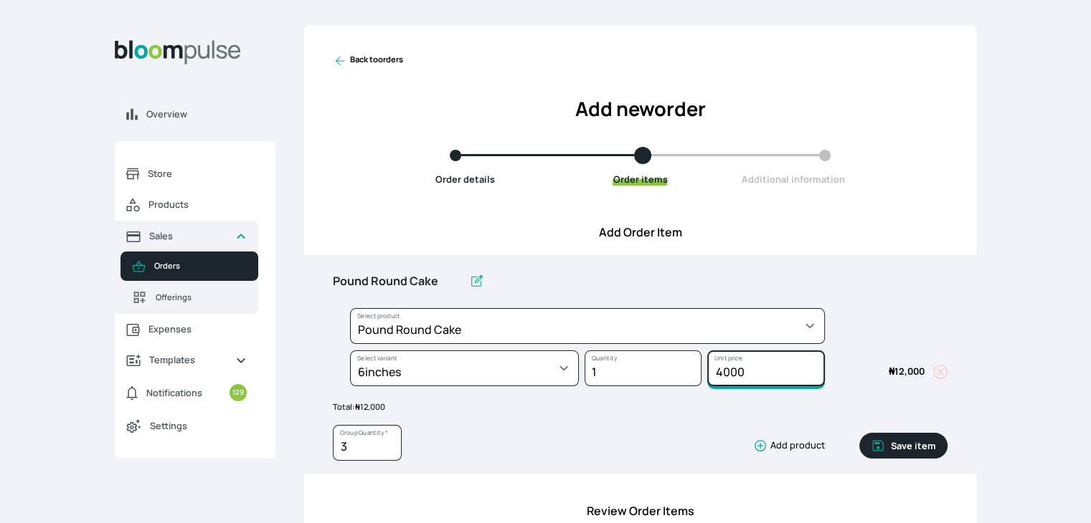
drag, startPoint x: 754, startPoint y: 379, endPoint x: 664, endPoint y: 358, distance: 92.9
click at [664, 358] on div "Select product * Cake Decoration for 8inches High Chocolate oil based Round Cak…" at bounding box center [640, 350] width 615 height 85
type input "3000"
click at [895, 440] on button "Save item" at bounding box center [903, 446] width 88 height 26
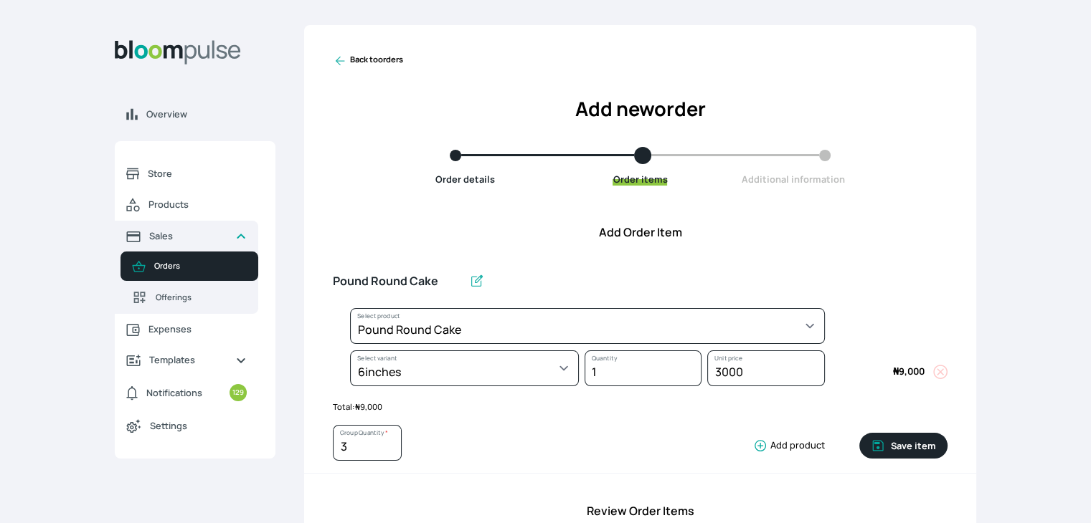
type input "1"
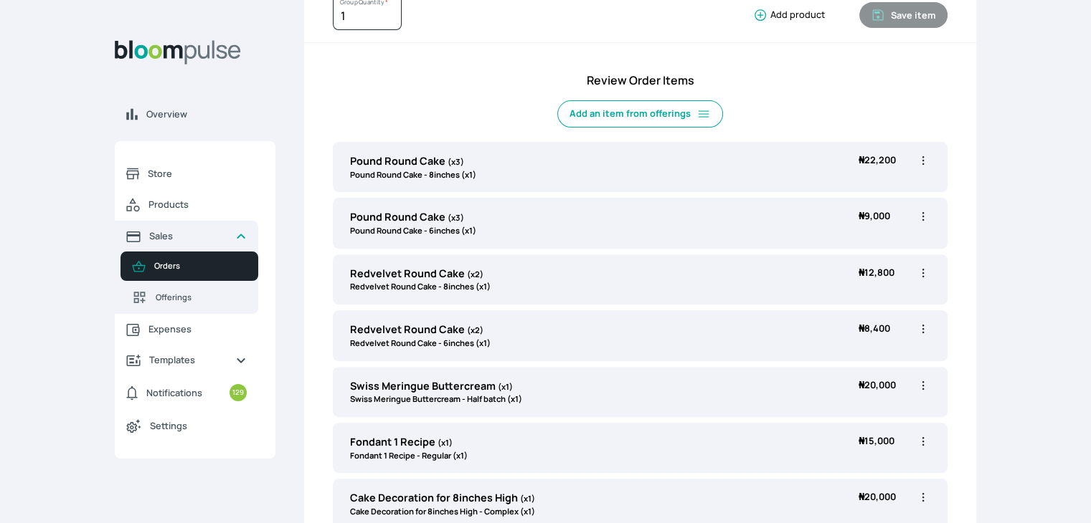
scroll to position [434, 0]
click at [652, 351] on div "Redvelvet Round Cake (x2) Redvelvet Round Cake - 6inches (x1) ₦ 8,400 ₦ 8,400 E…" at bounding box center [640, 336] width 615 height 50
click at [924, 331] on icon "button" at bounding box center [923, 330] width 14 height 14
click at [843, 363] on span "Edit" at bounding box center [866, 359] width 103 height 14
type input "Redvelvet Round Cake"
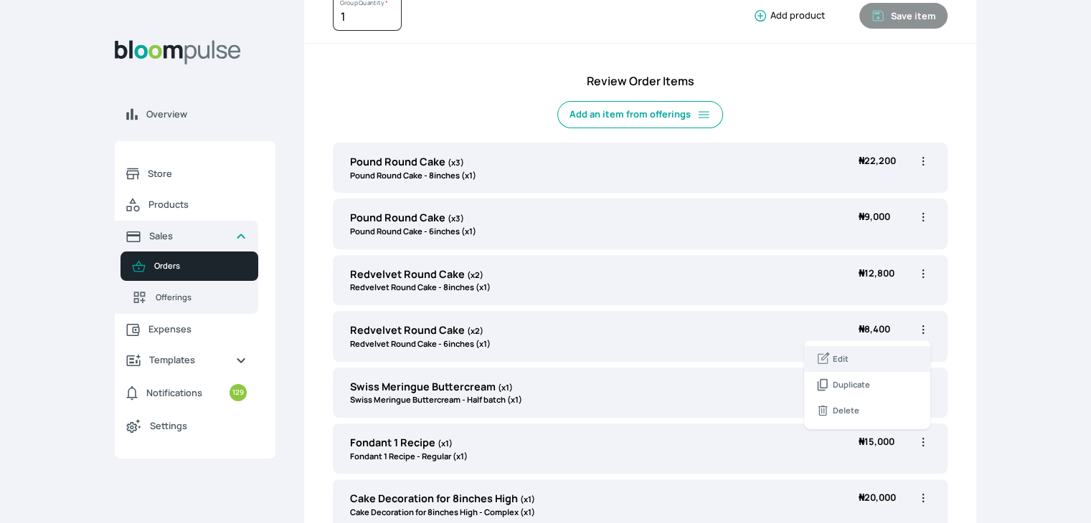
type input "2"
select select "03a9c920-d373-4b55-9805-9de923defabf"
select select "1aaa0133-b16c-4281-9354-ac0a86ea98f8"
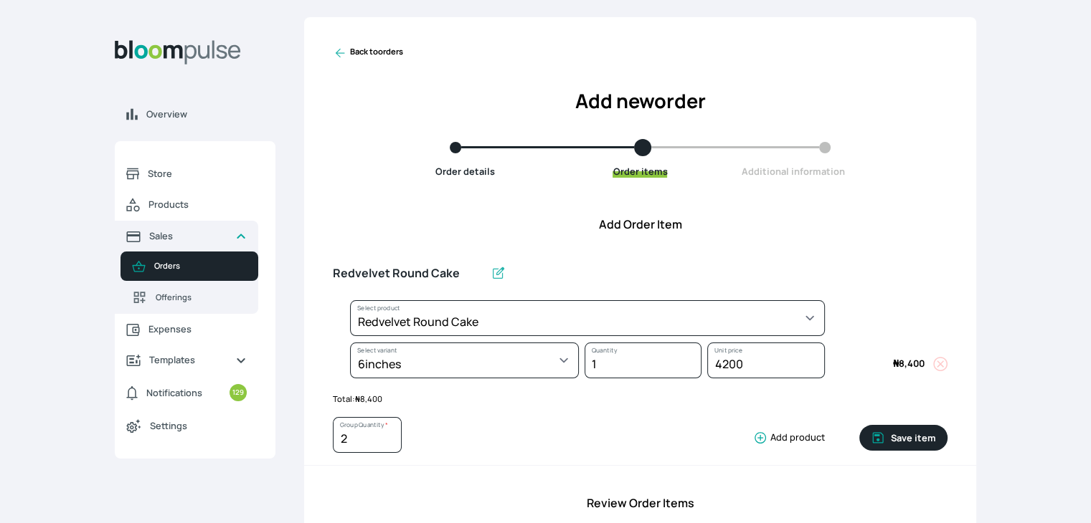
scroll to position [11, 0]
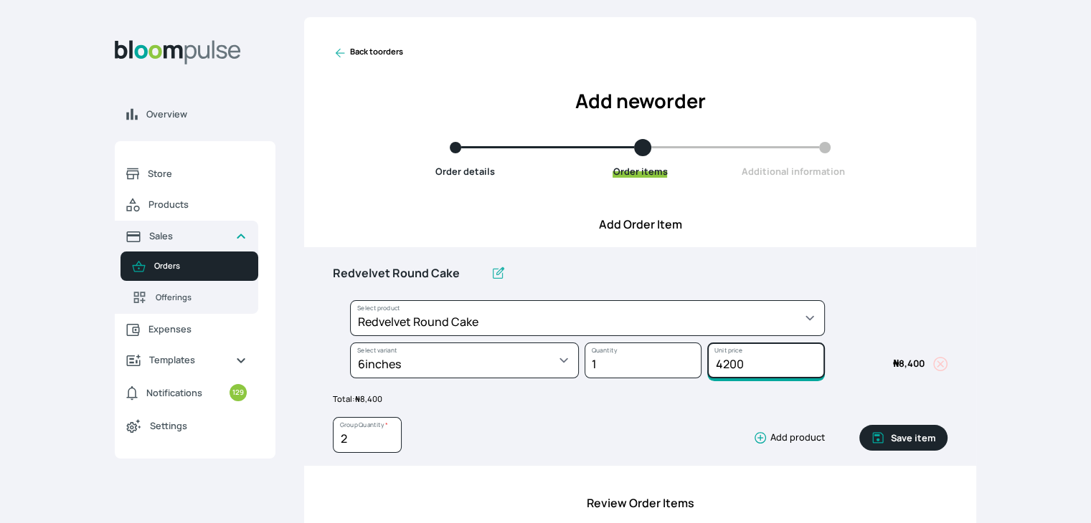
drag, startPoint x: 750, startPoint y: 364, endPoint x: 690, endPoint y: 362, distance: 60.3
click at [690, 362] on div "Select product * Cake Decoration for 8inches High Chocolate oil based Round Cak…" at bounding box center [640, 342] width 615 height 85
type input "3200"
click at [906, 433] on button "Save item" at bounding box center [903, 438] width 88 height 26
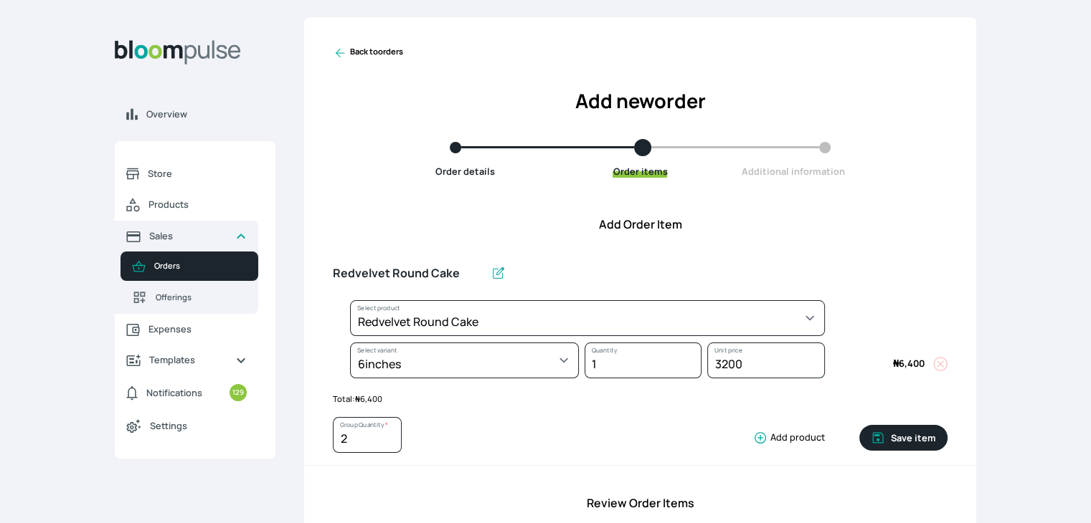
type input "1"
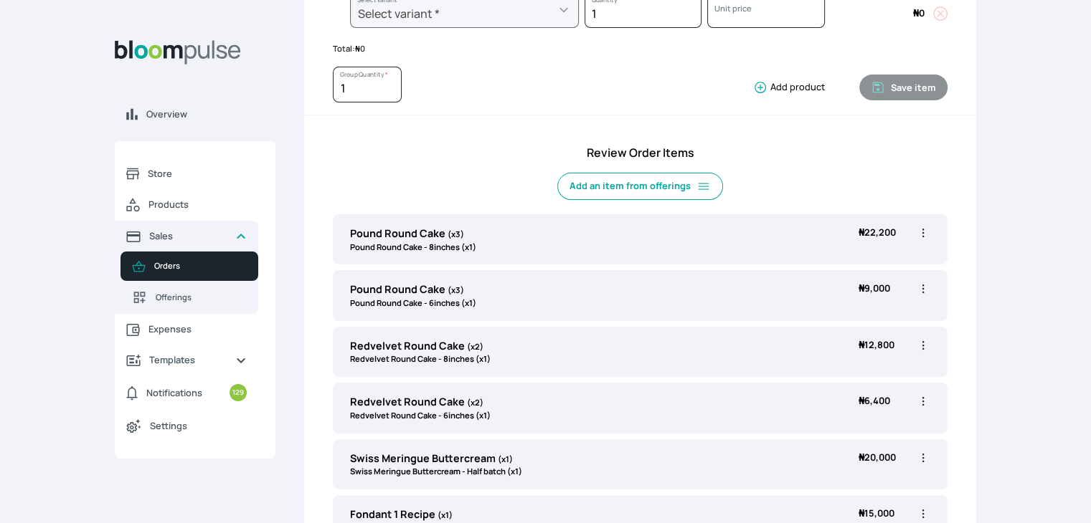
scroll to position [649, 0]
